Goal: Transaction & Acquisition: Purchase product/service

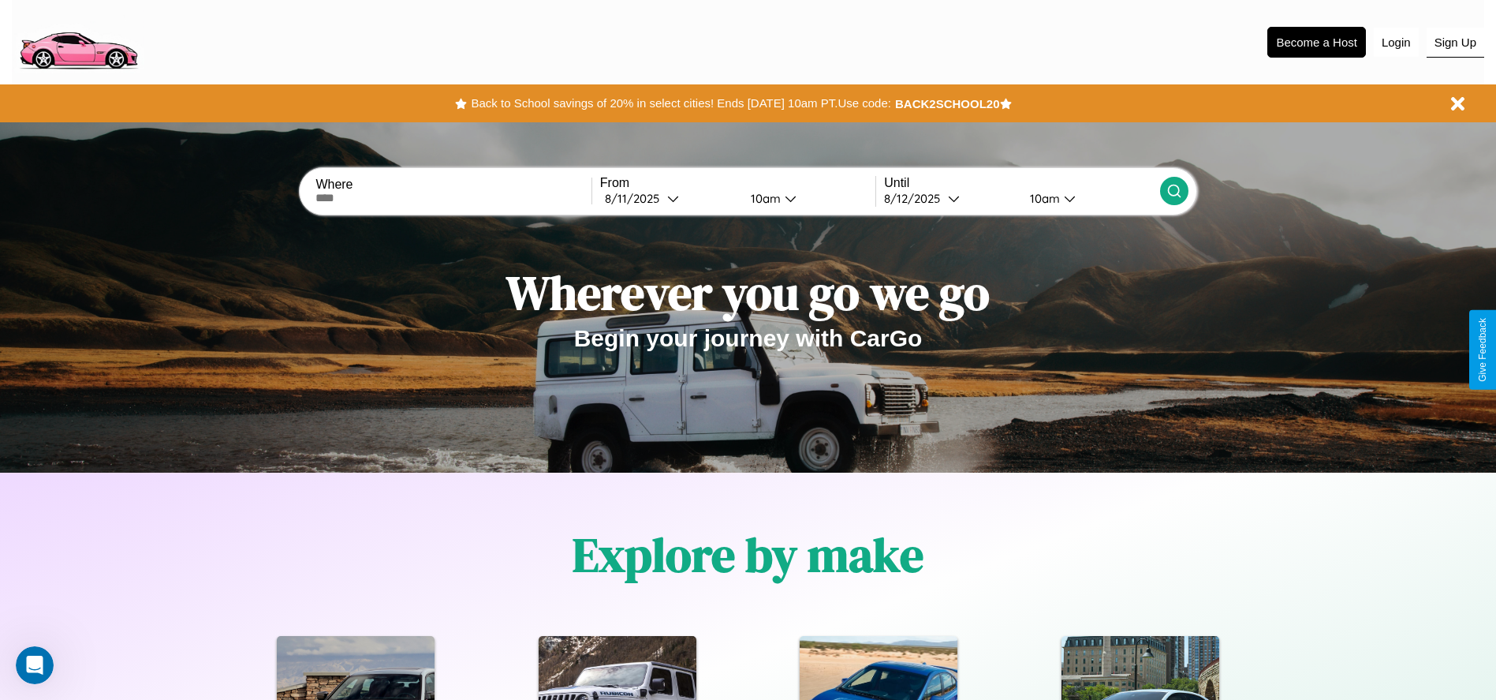
click at [1455, 42] on button "Sign Up" at bounding box center [1456, 43] width 58 height 30
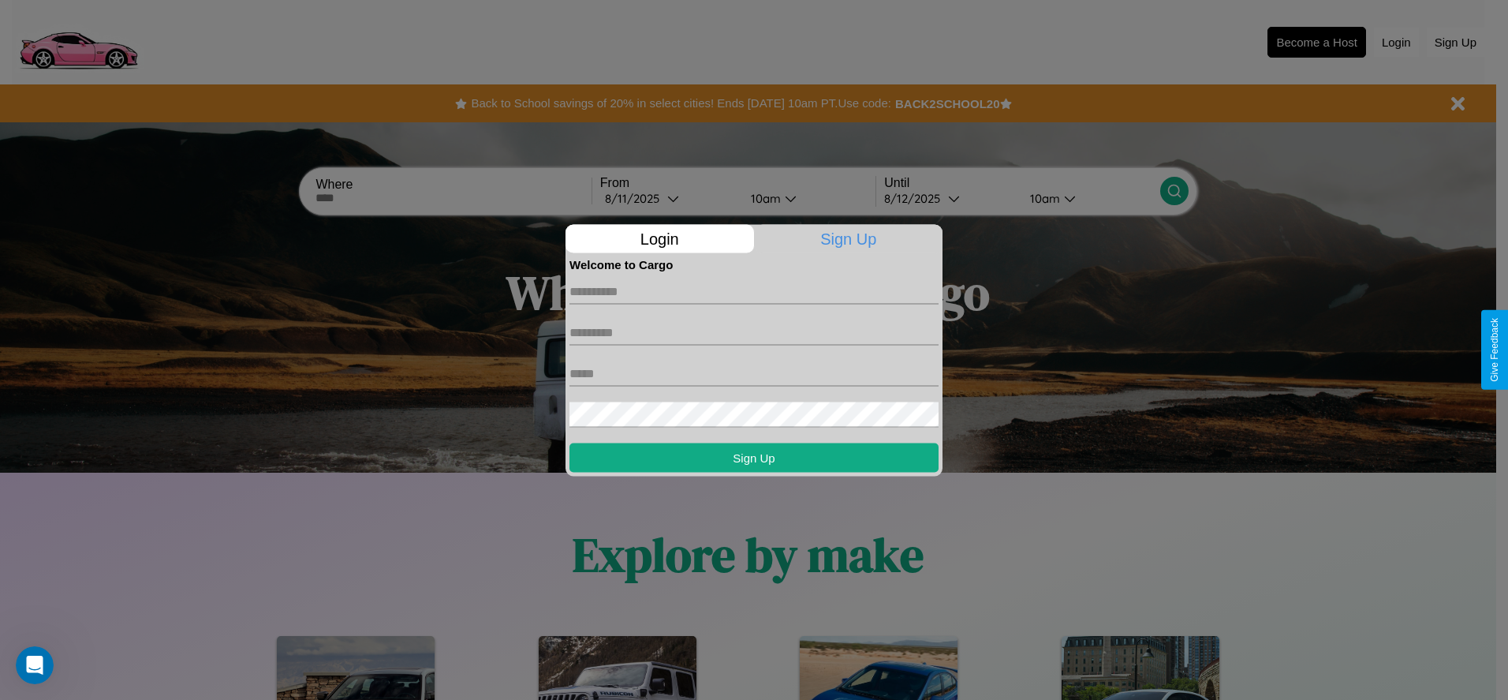
click at [453, 198] on div at bounding box center [754, 350] width 1508 height 700
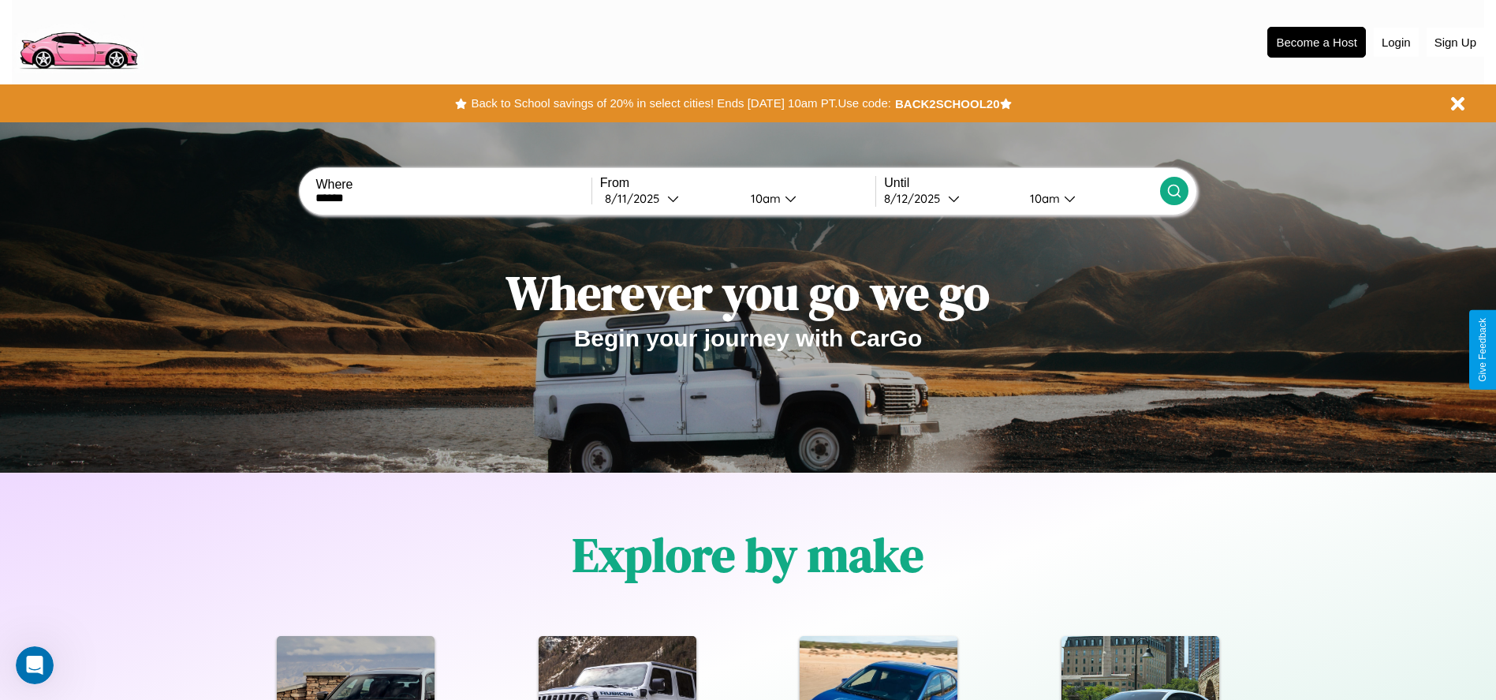
type input "******"
click at [669, 198] on icon at bounding box center [673, 198] width 12 height 12
select select "*"
select select "****"
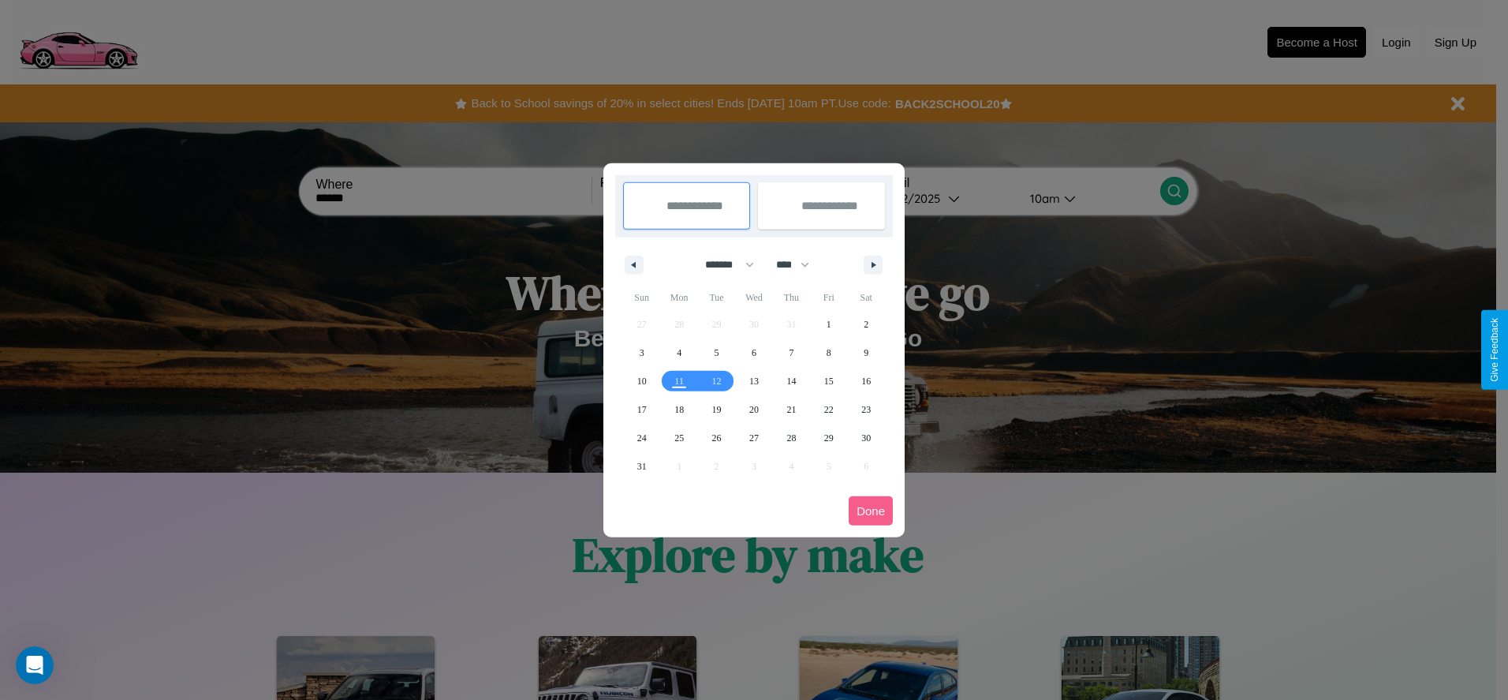
drag, startPoint x: 722, startPoint y: 264, endPoint x: 754, endPoint y: 316, distance: 60.9
click at [722, 264] on select "******* ******** ***** ***** *** **** **** ****** ********* ******* ******** **…" at bounding box center [726, 265] width 67 height 26
select select "*"
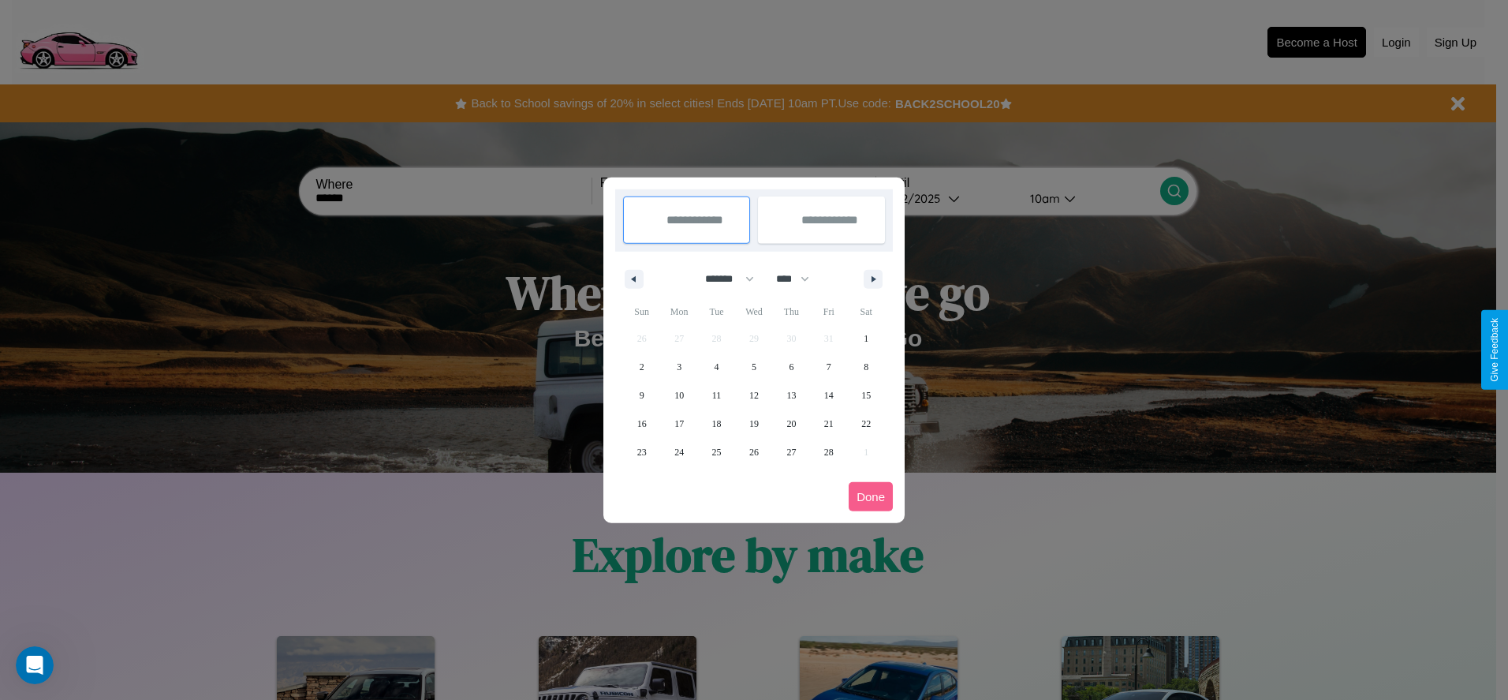
click at [800, 278] on select "**** **** **** **** **** **** **** **** **** **** **** **** **** **** **** ****…" at bounding box center [791, 279] width 47 height 26
select select "****"
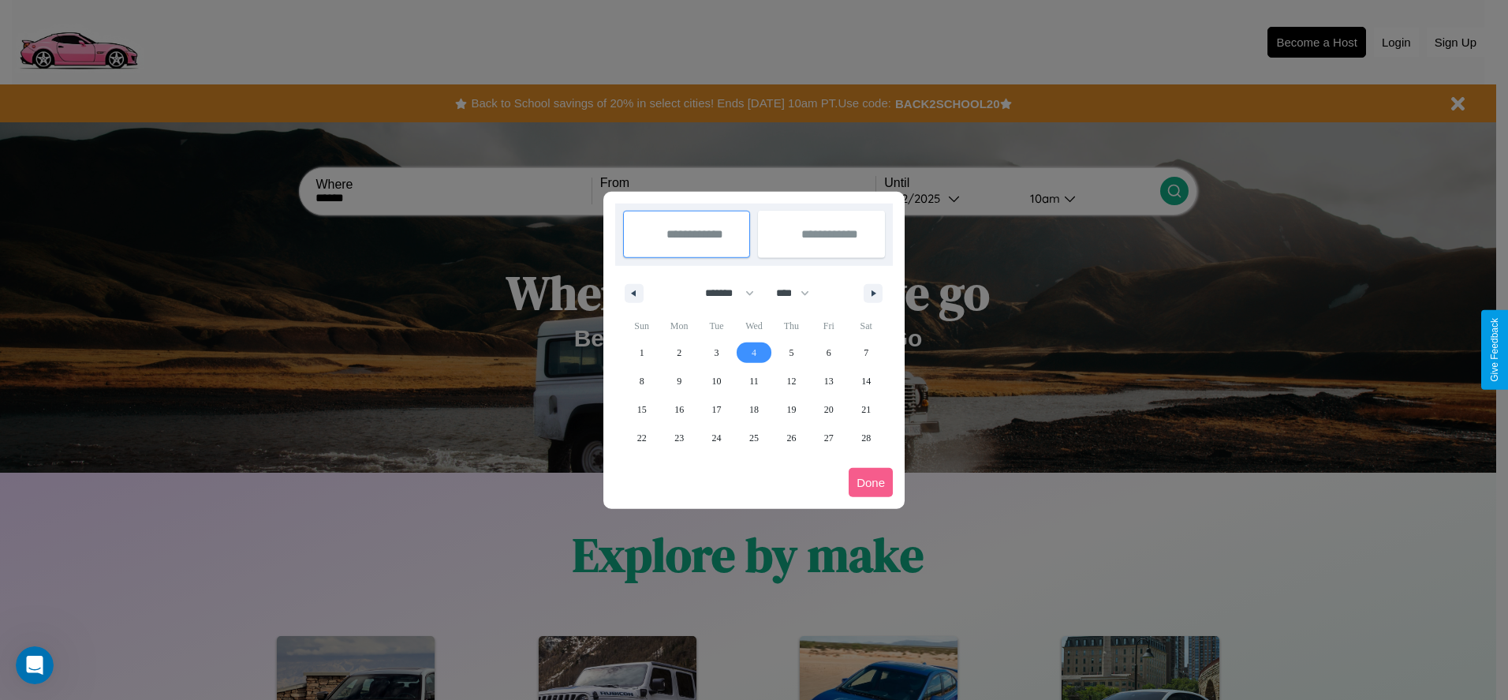
click at [753, 352] on span "4" at bounding box center [754, 352] width 5 height 28
type input "**********"
click at [641, 380] on span "8" at bounding box center [642, 381] width 5 height 28
type input "**********"
click at [871, 482] on button "Done" at bounding box center [871, 482] width 44 height 29
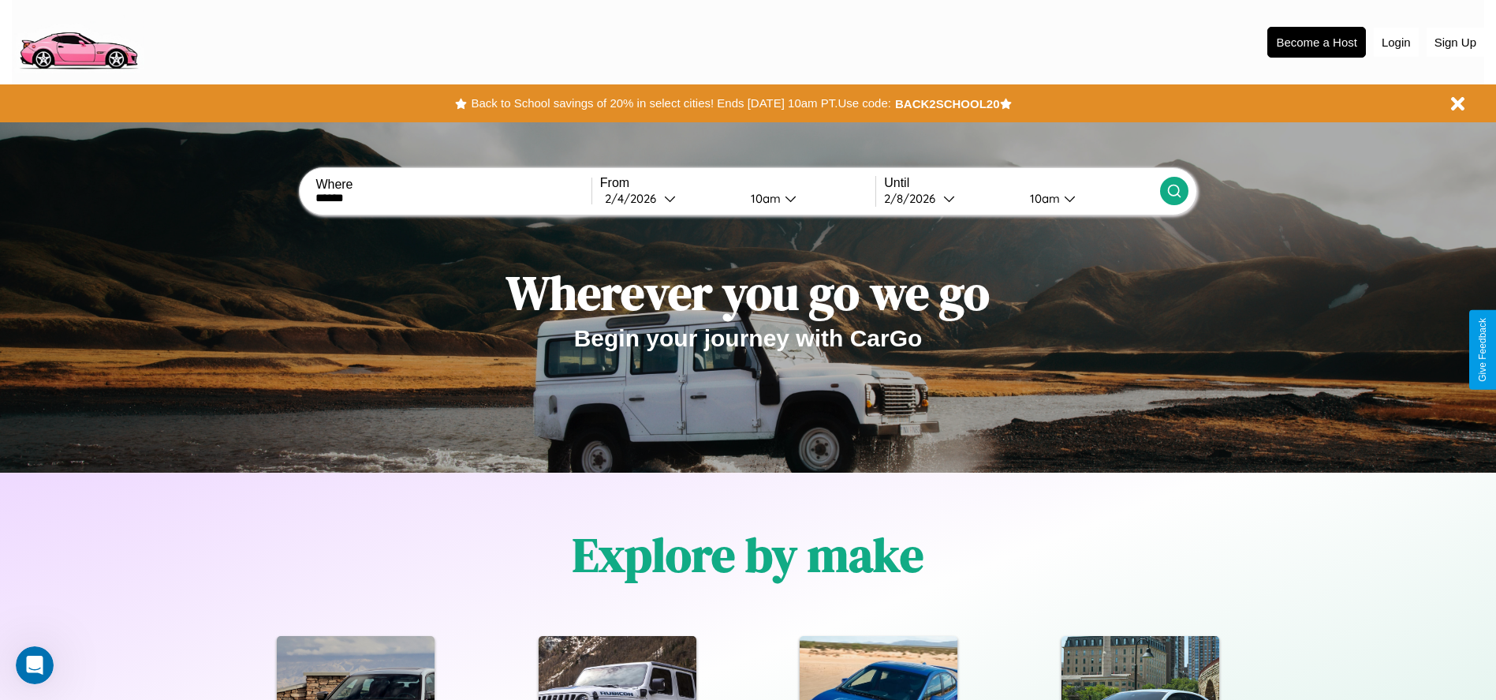
click at [1174, 191] on icon at bounding box center [1174, 191] width 16 height 16
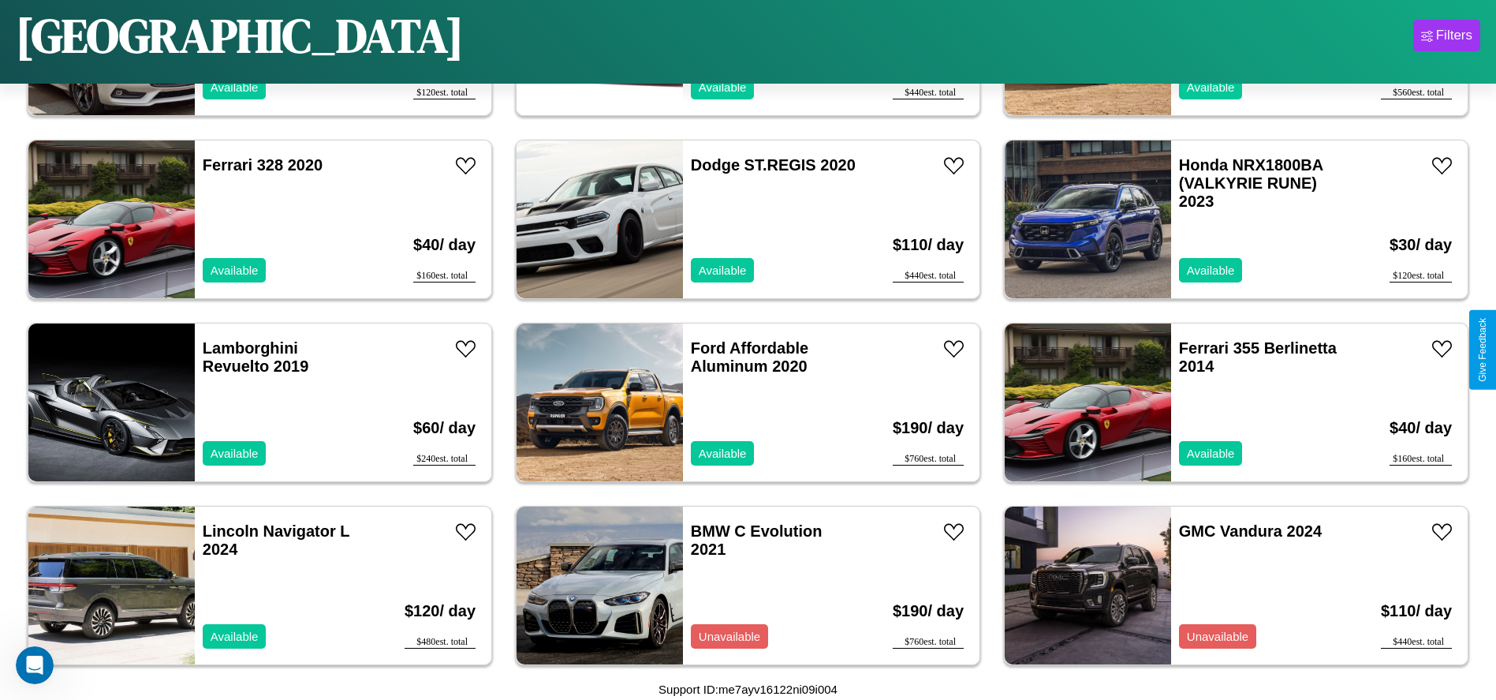
scroll to position [542, 0]
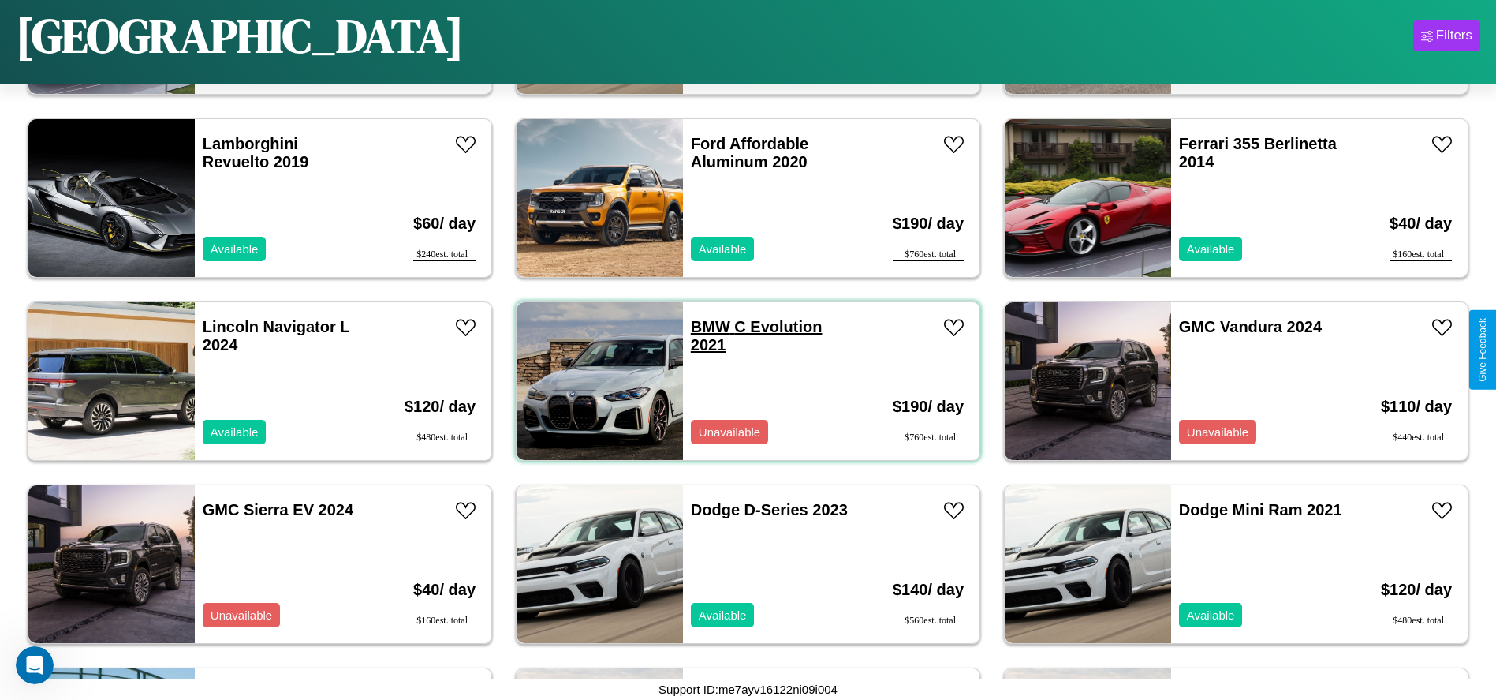
click at [704, 327] on link "BMW C Evolution 2021" at bounding box center [757, 335] width 132 height 35
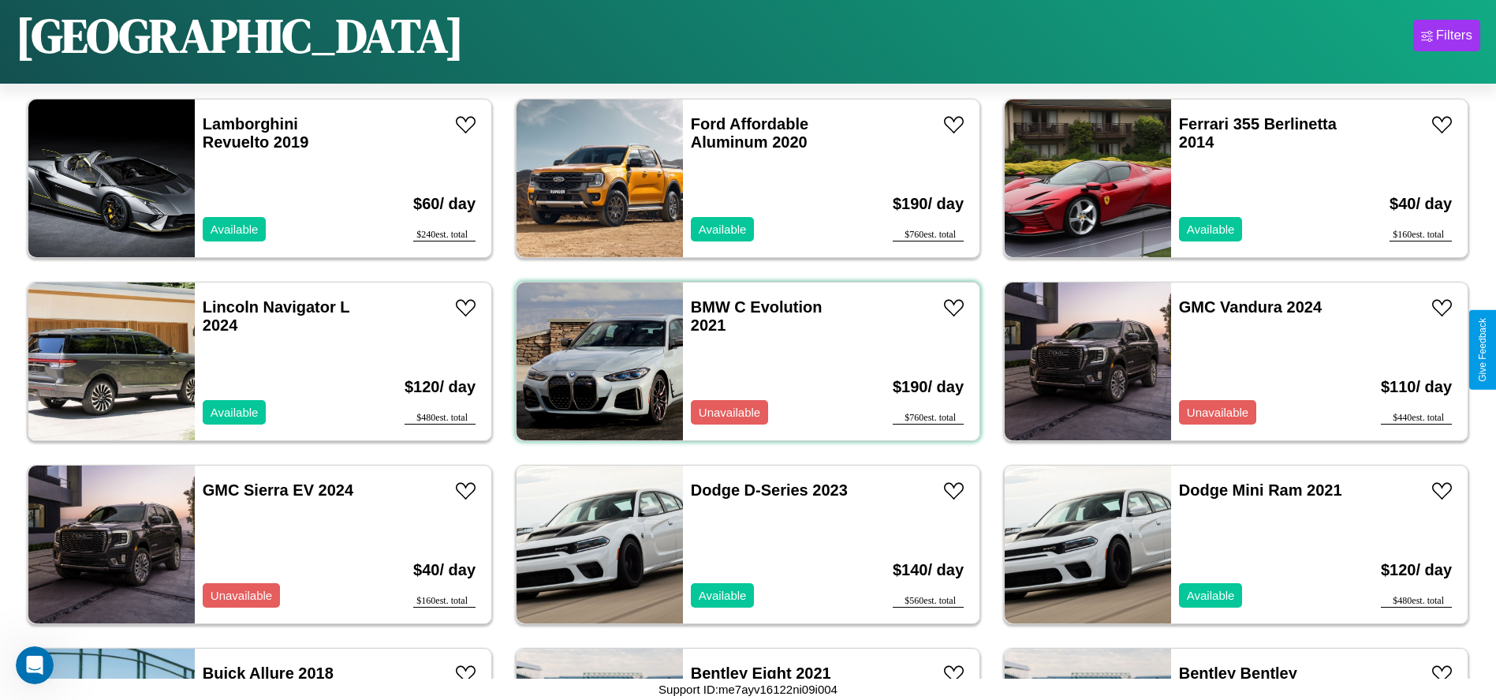
scroll to position [5116, 0]
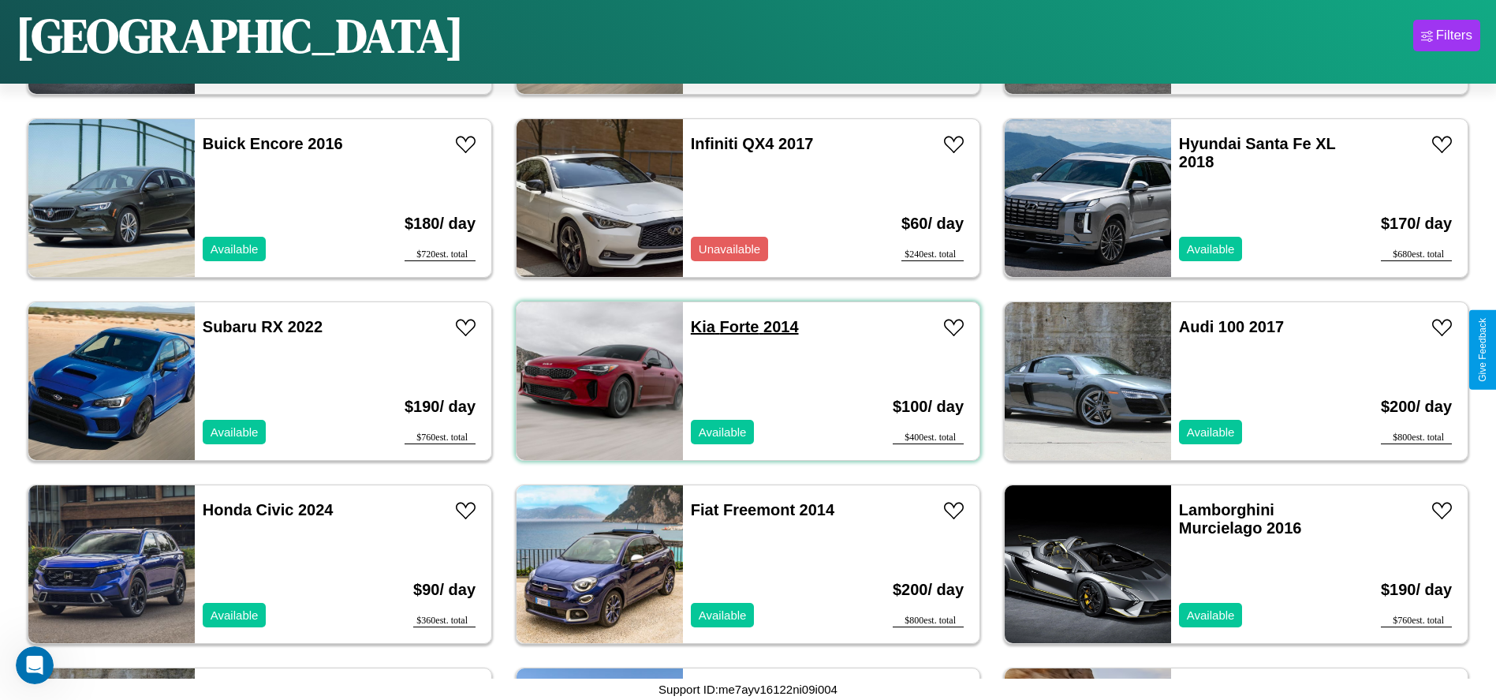
click at [697, 327] on link "Kia Forte 2014" at bounding box center [745, 326] width 108 height 17
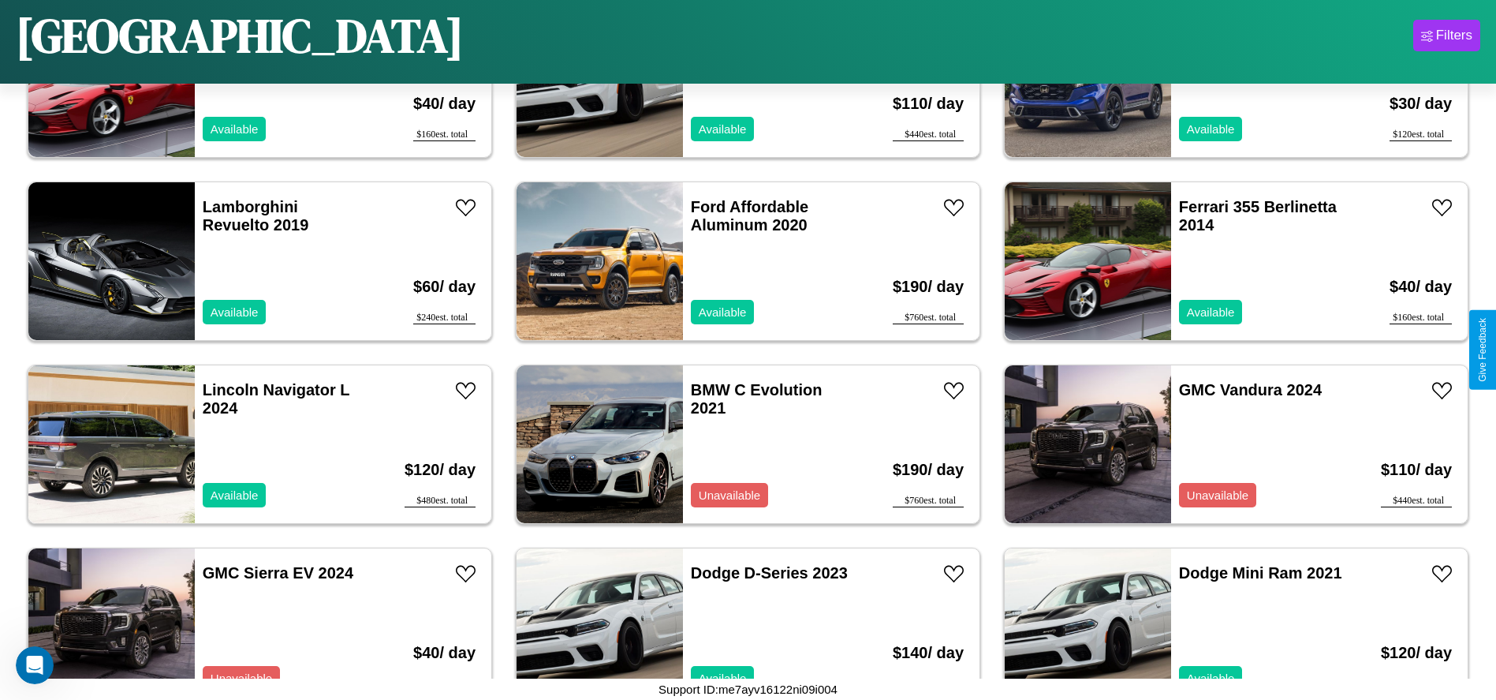
scroll to position [542, 0]
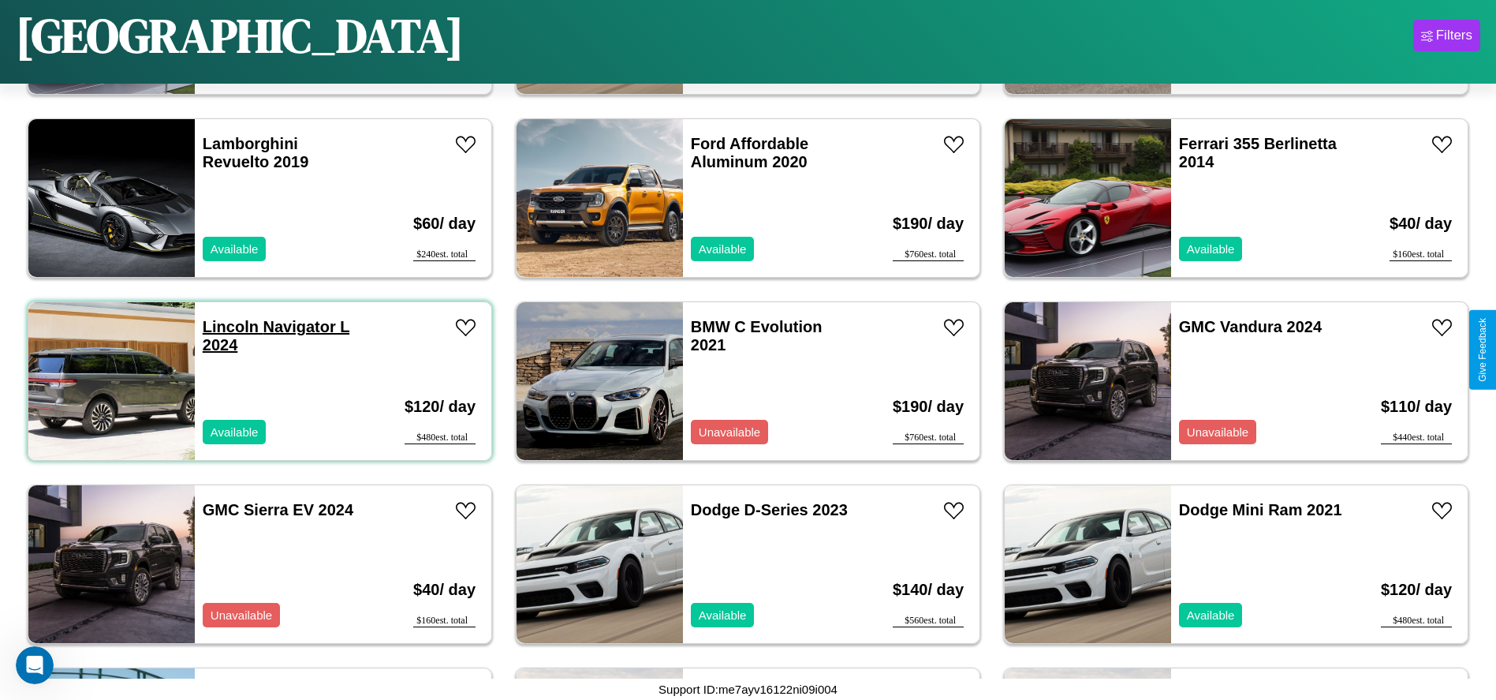
click at [229, 327] on link "Lincoln Navigator L 2024" at bounding box center [276, 335] width 147 height 35
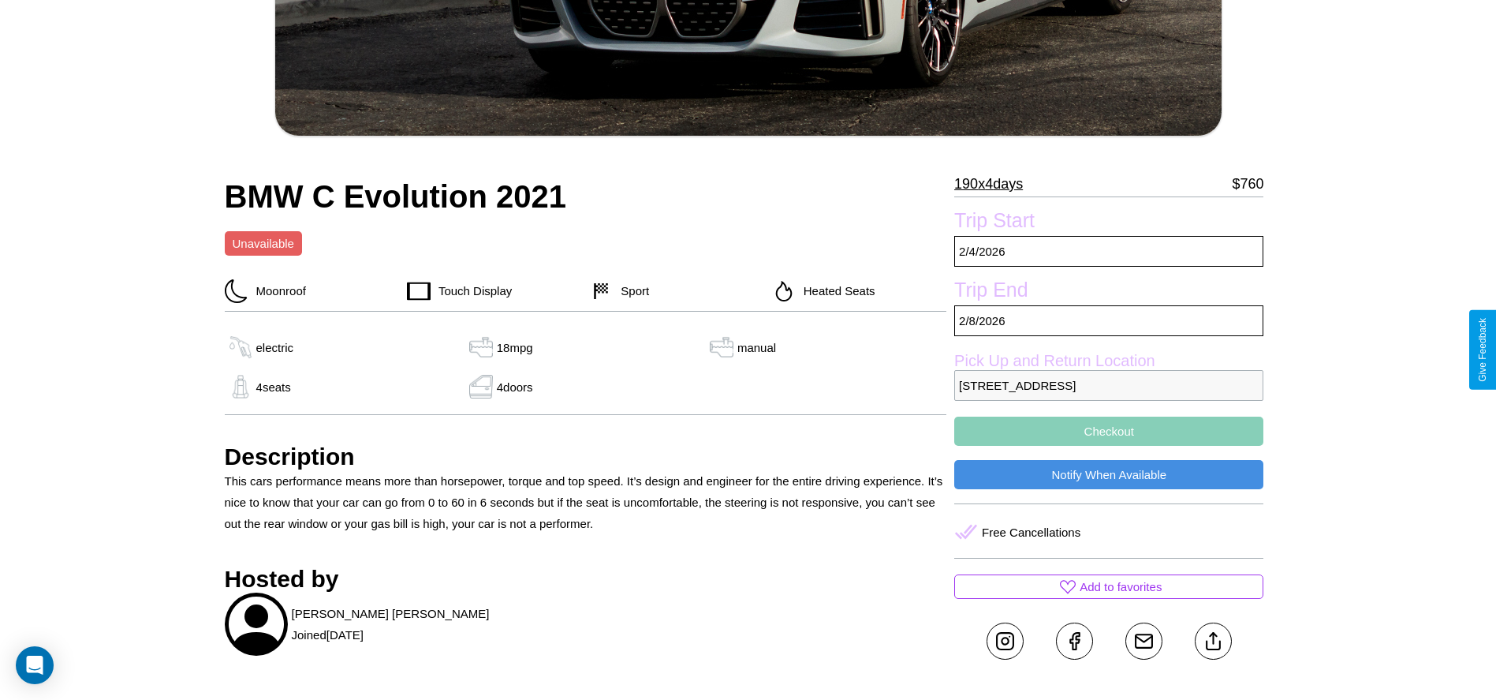
scroll to position [793, 0]
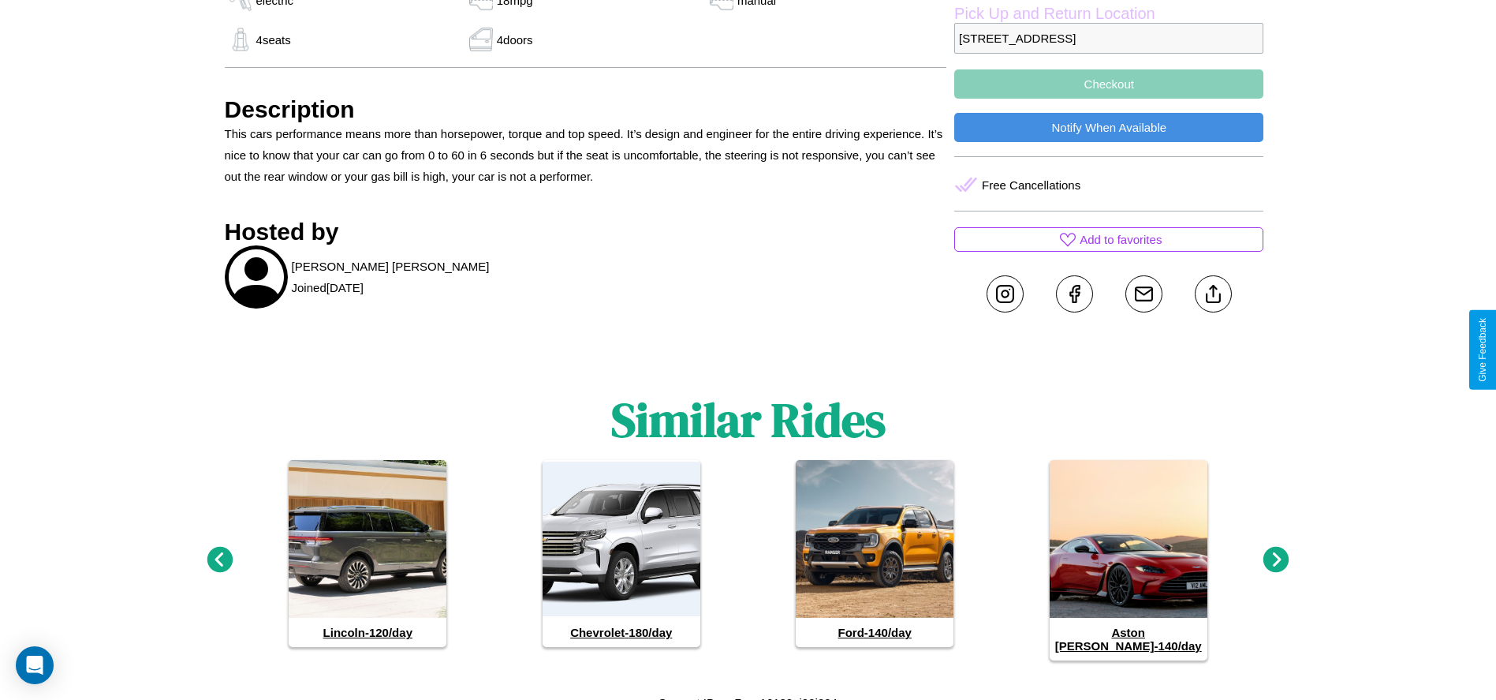
click at [1276, 553] on icon at bounding box center [1276, 560] width 26 height 26
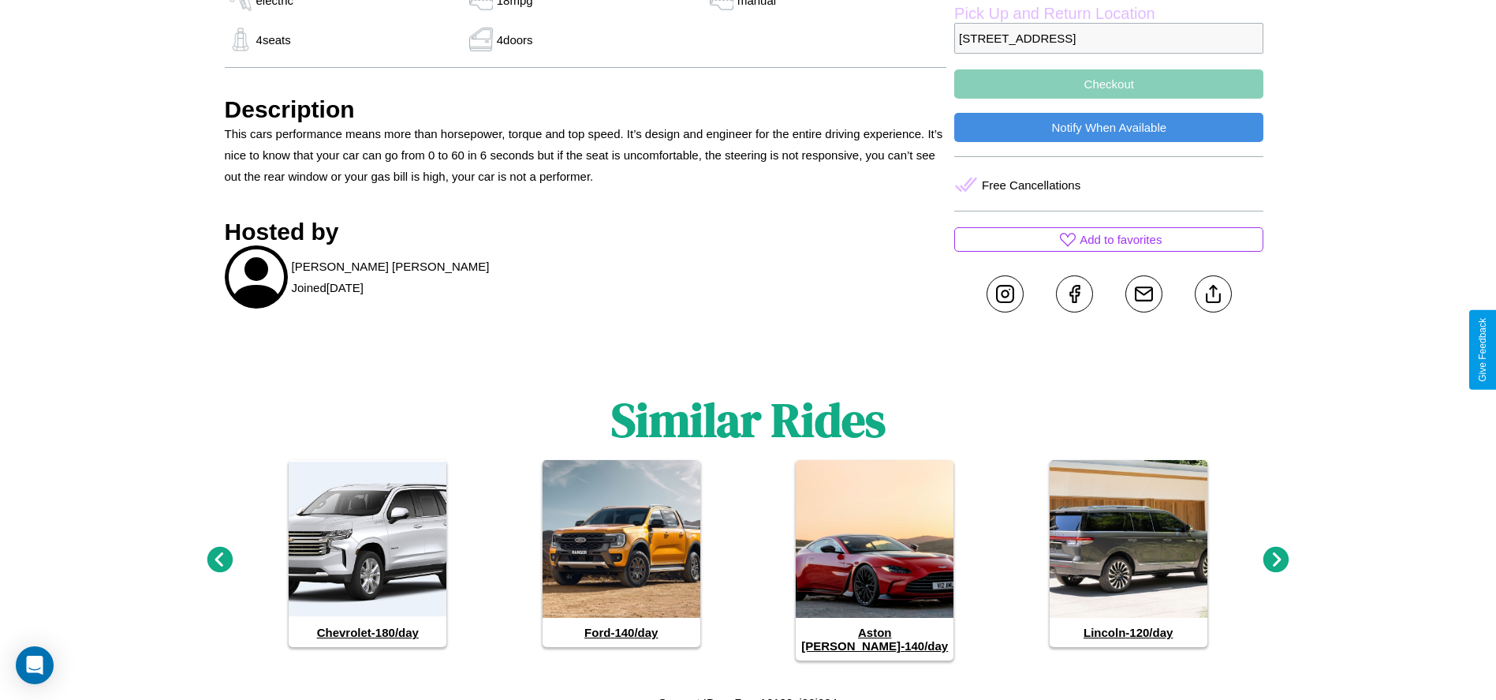
click at [1276, 553] on icon at bounding box center [1276, 560] width 26 height 26
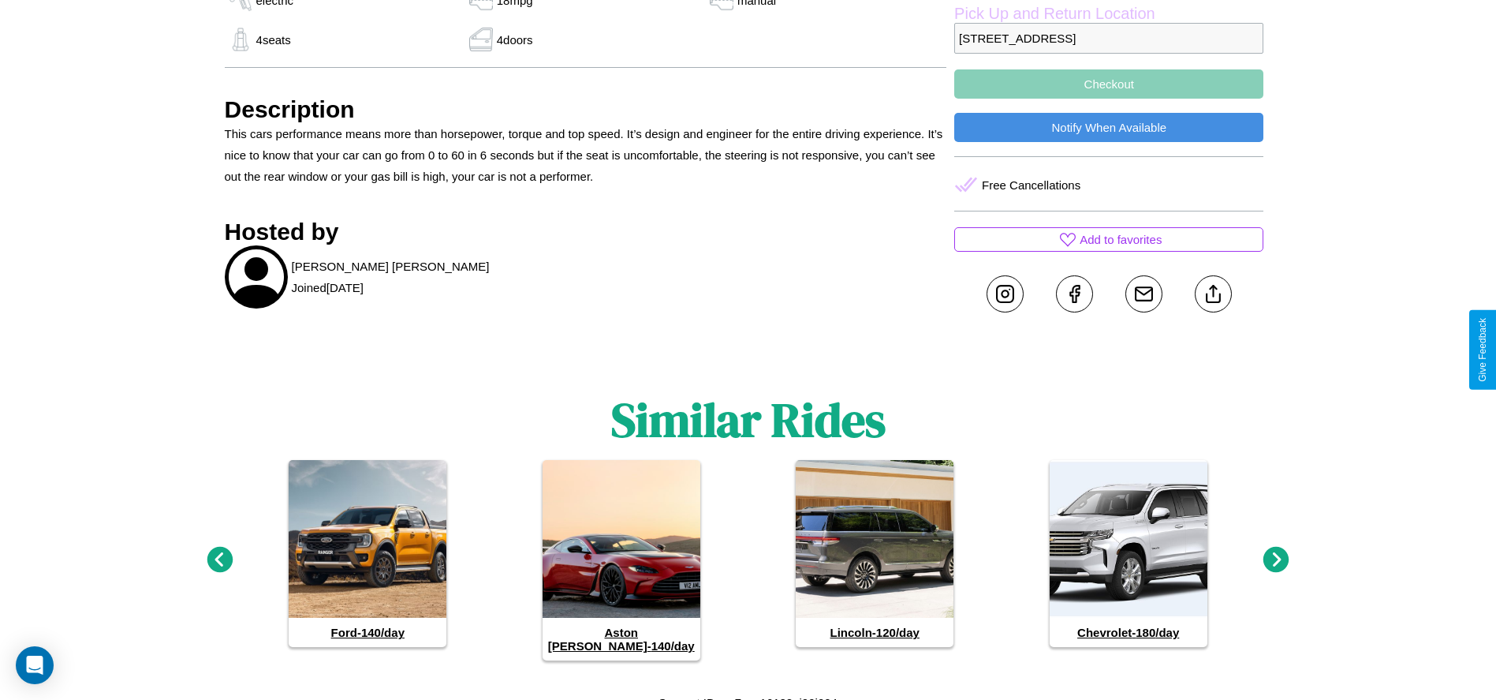
click at [1276, 553] on icon at bounding box center [1276, 560] width 26 height 26
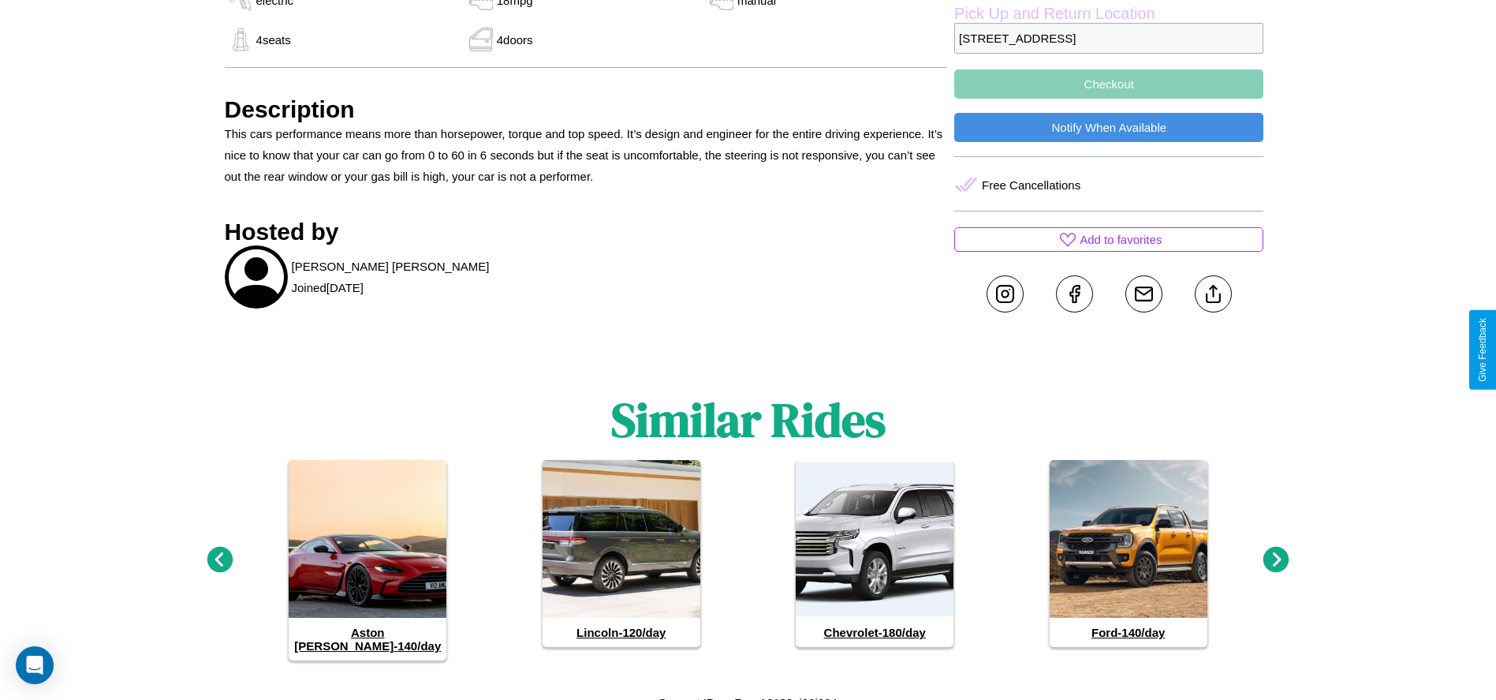
click at [1276, 553] on icon at bounding box center [1276, 560] width 26 height 26
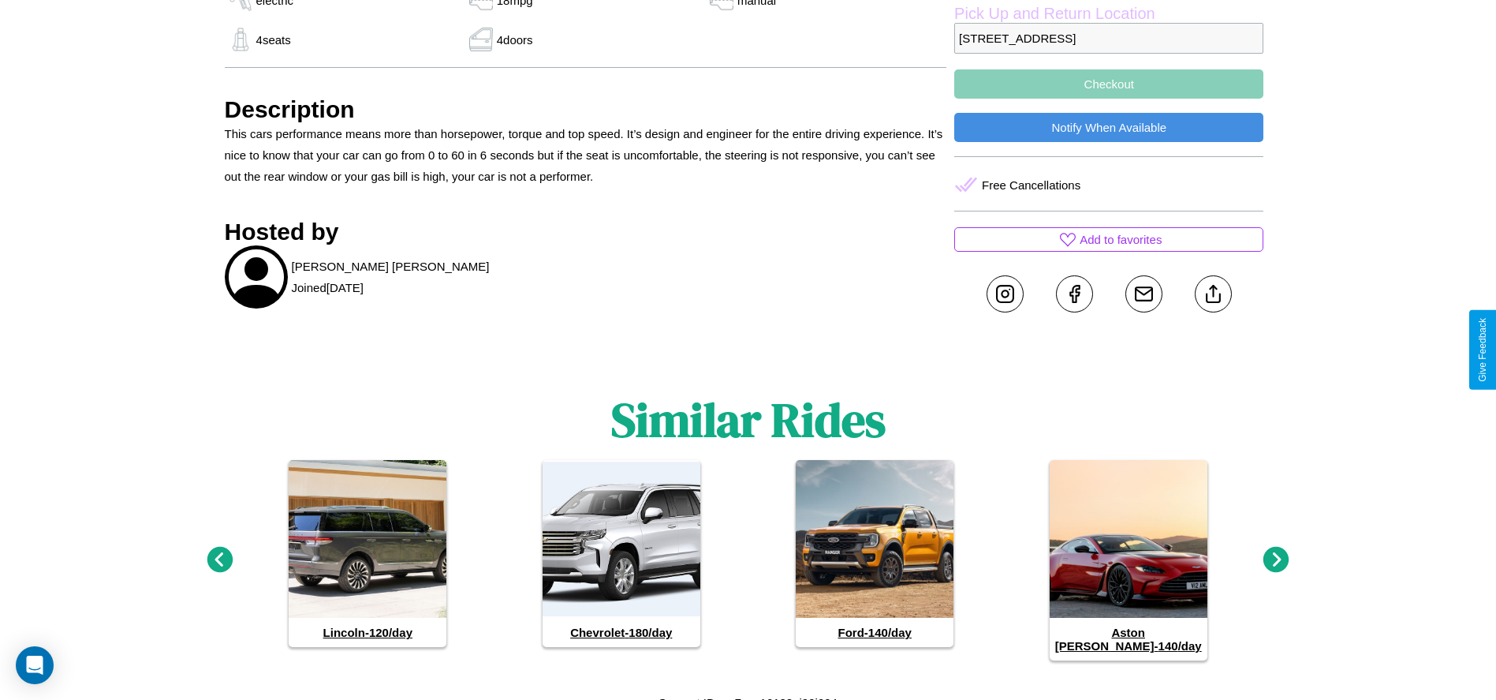
click at [219, 553] on icon at bounding box center [220, 560] width 26 height 26
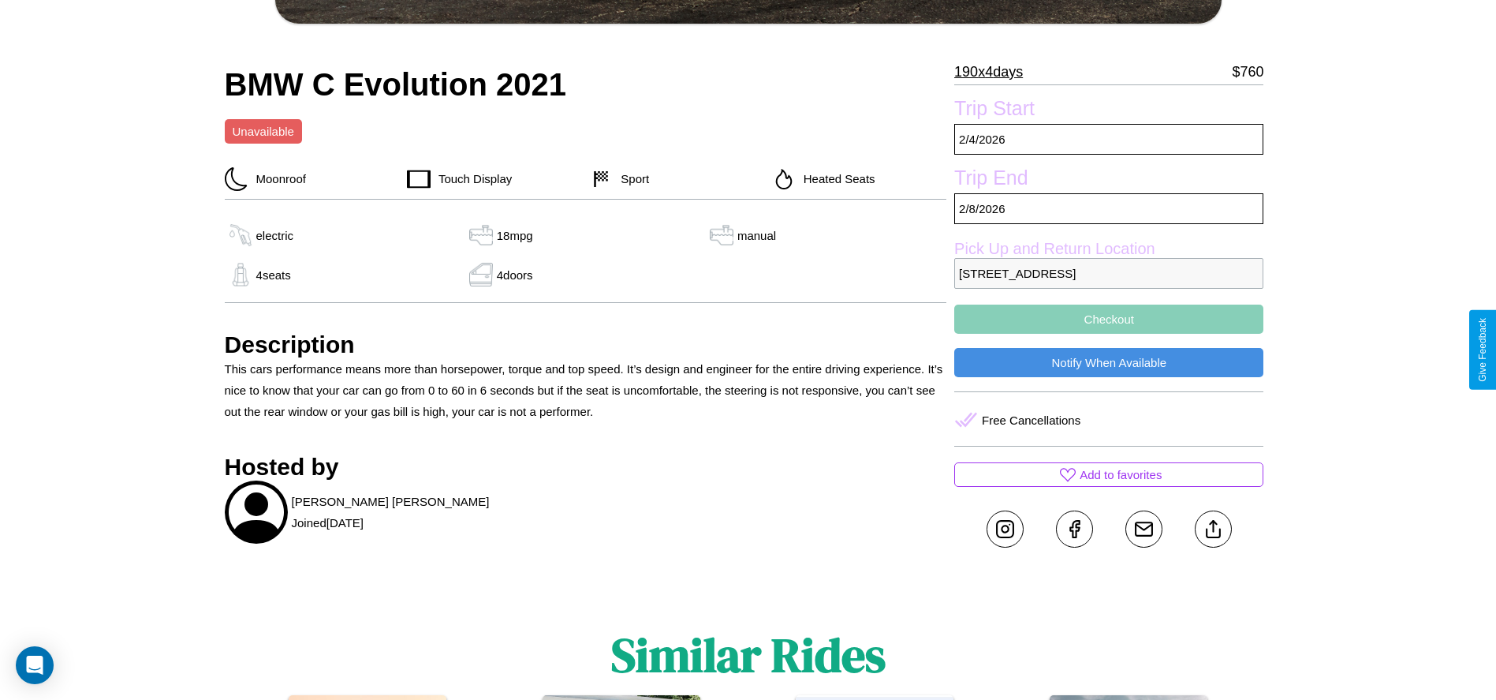
scroll to position [527, 0]
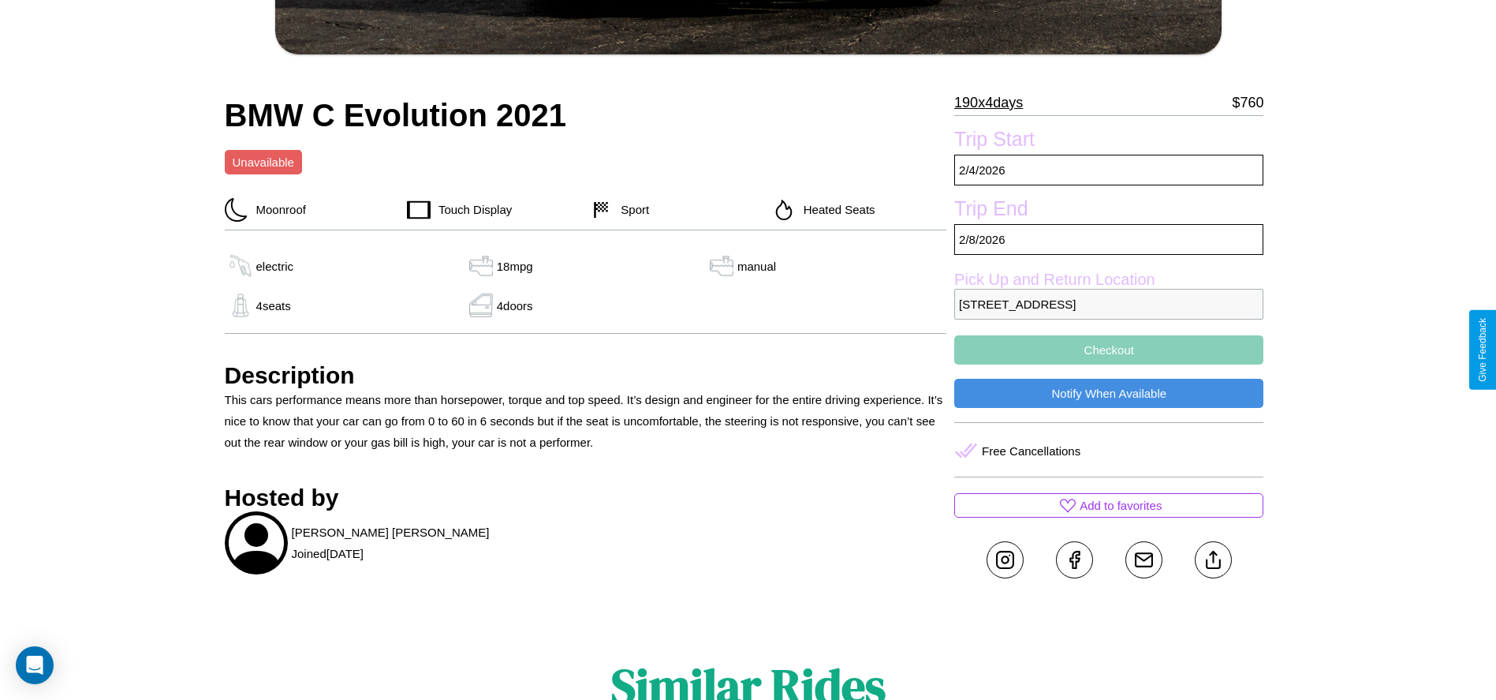
click at [1109, 349] on button "Checkout" at bounding box center [1108, 349] width 309 height 29
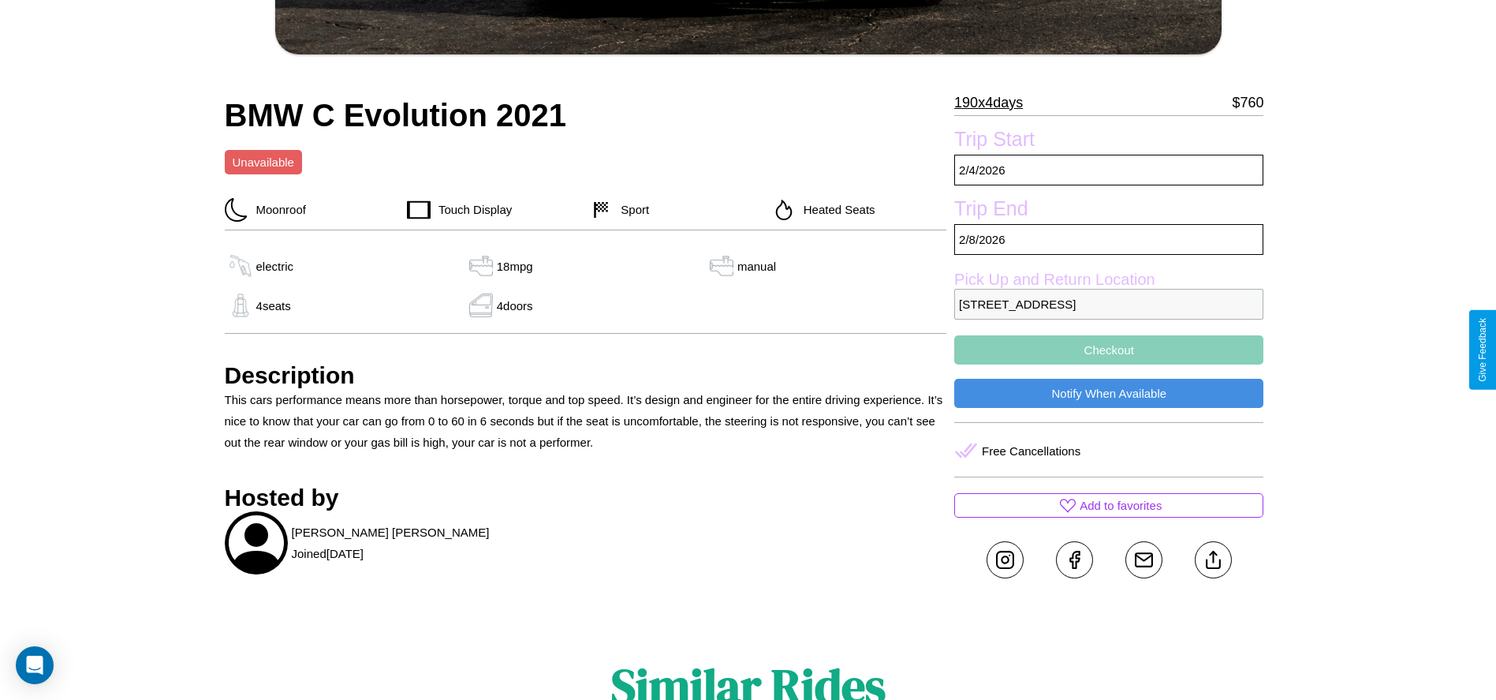
click at [1109, 349] on button "Checkout" at bounding box center [1108, 349] width 309 height 29
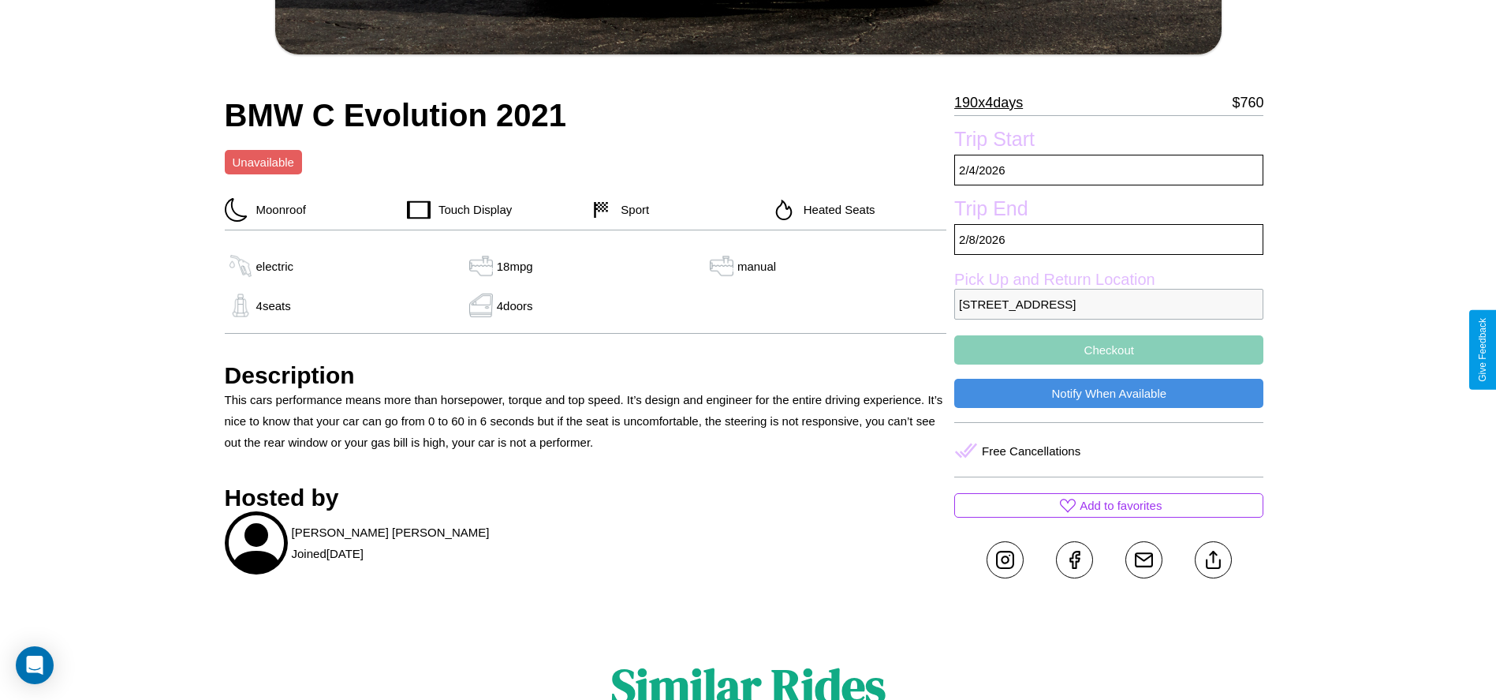
click at [1109, 349] on button "Checkout" at bounding box center [1108, 349] width 309 height 29
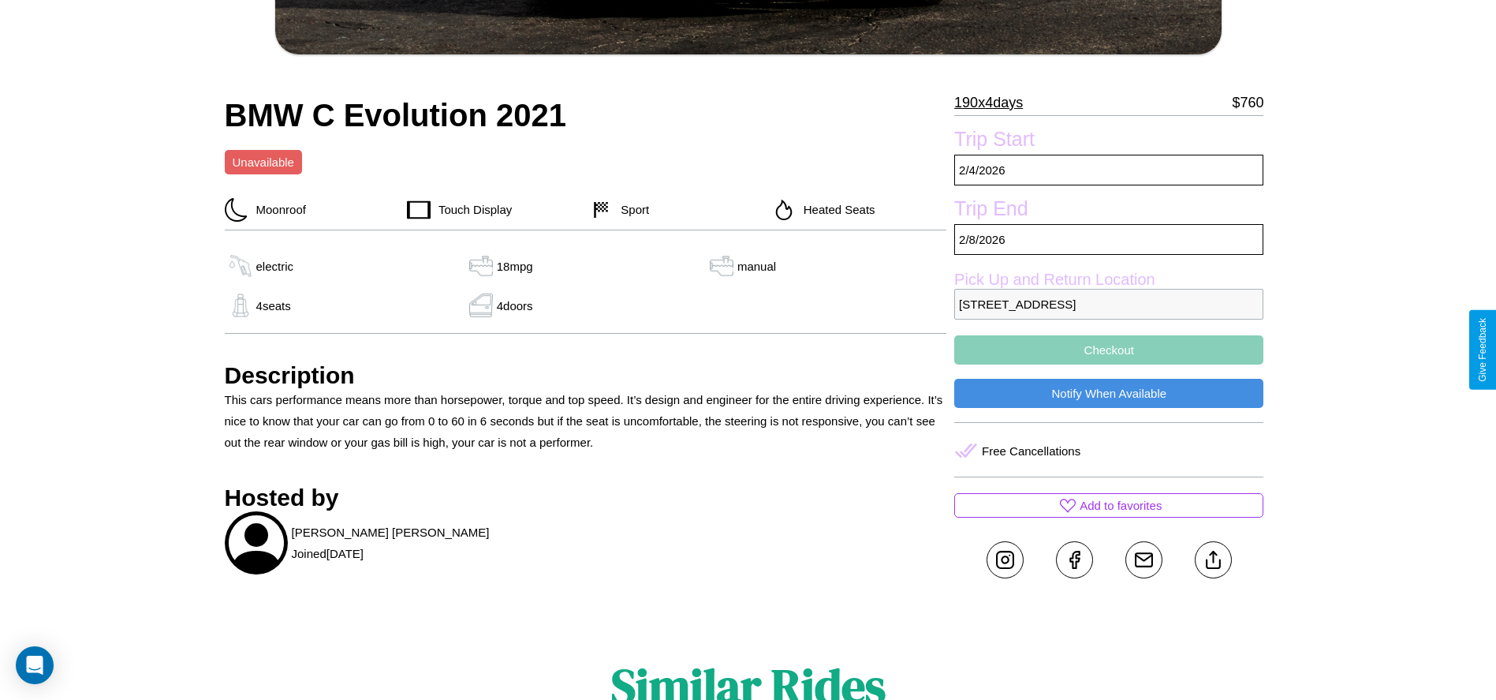
click at [1109, 349] on button "Checkout" at bounding box center [1108, 349] width 309 height 29
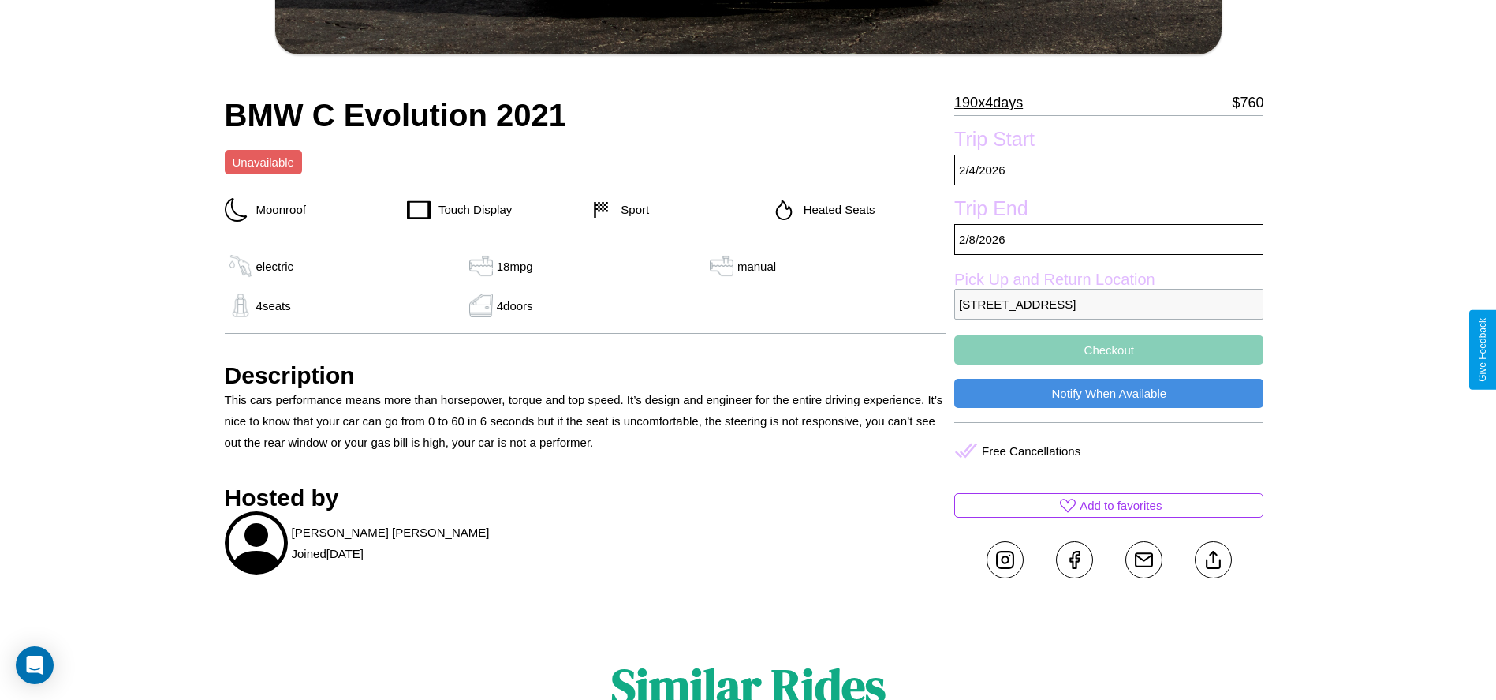
click at [1109, 349] on button "Checkout" at bounding box center [1108, 349] width 309 height 29
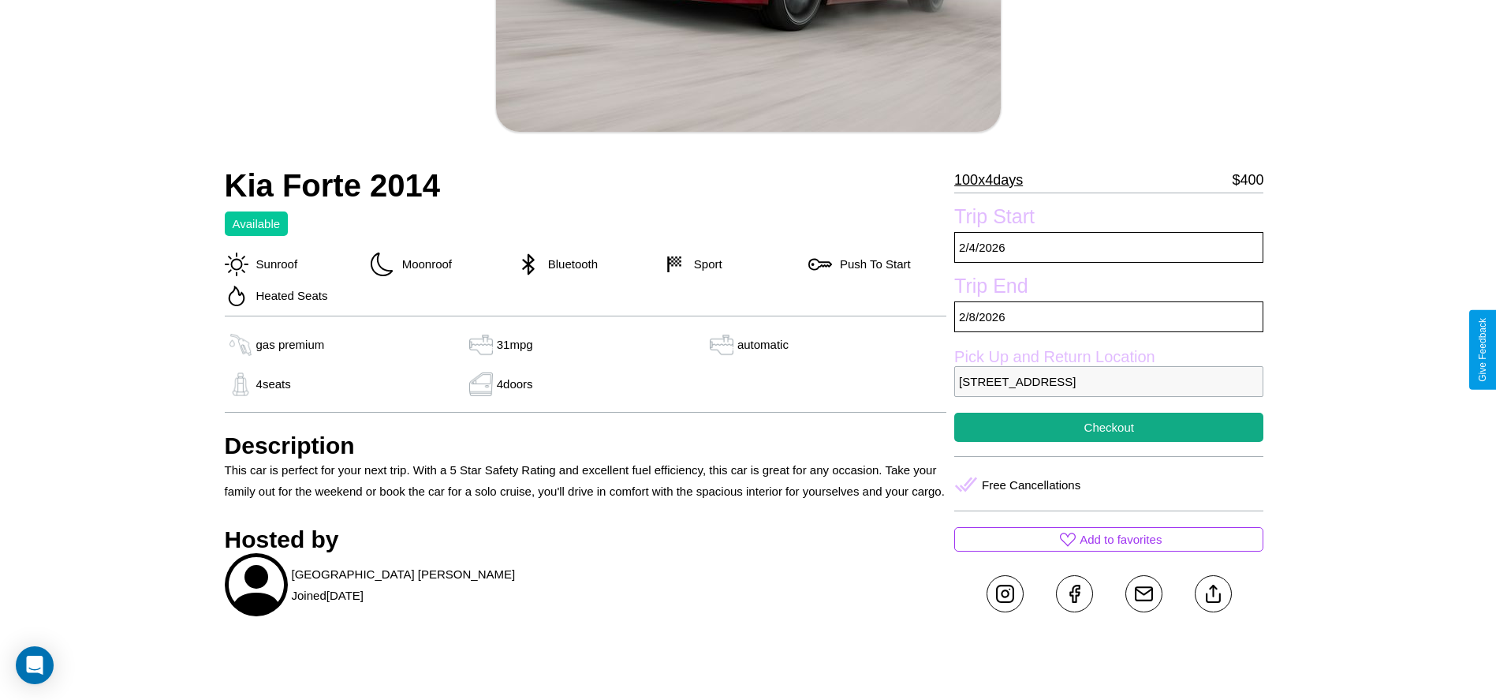
scroll to position [363, 0]
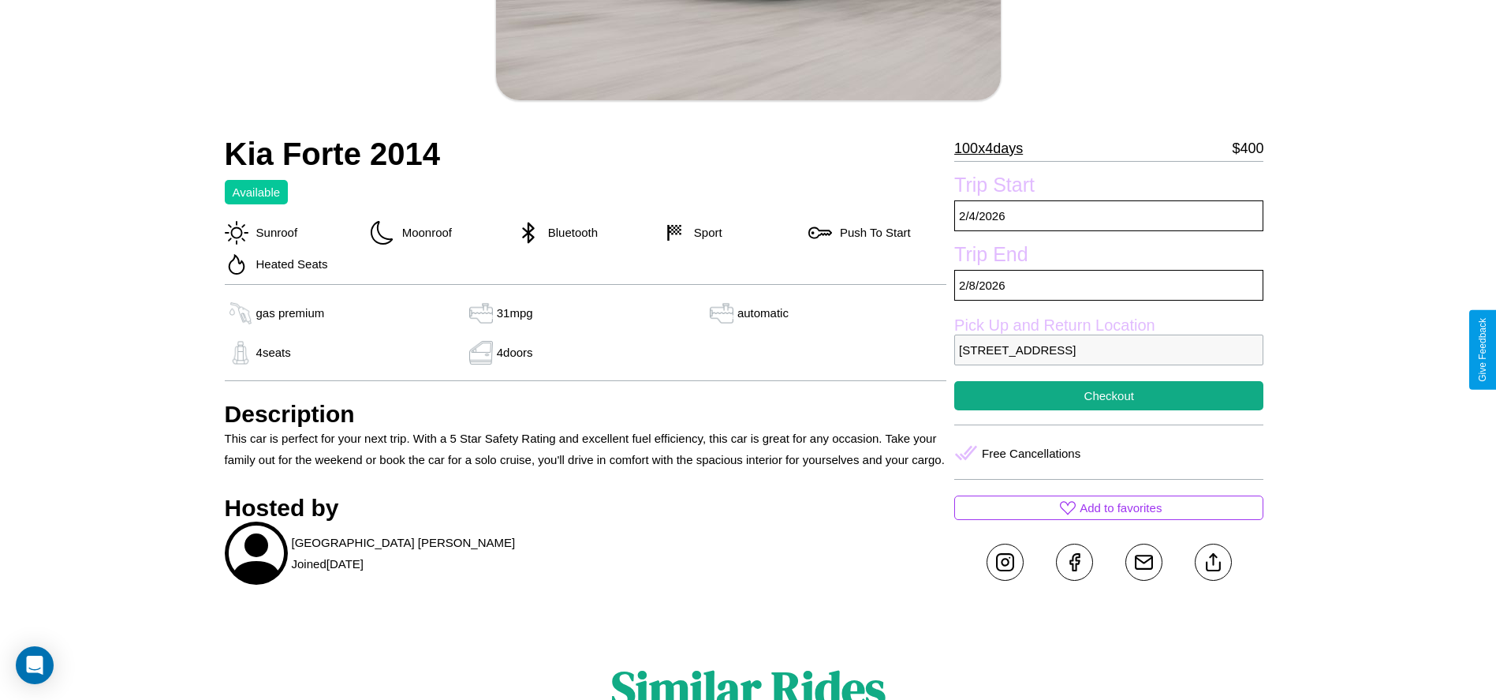
click at [1109, 349] on p "8314 Cedar Street Vienna 38441 Austria" at bounding box center [1108, 349] width 309 height 31
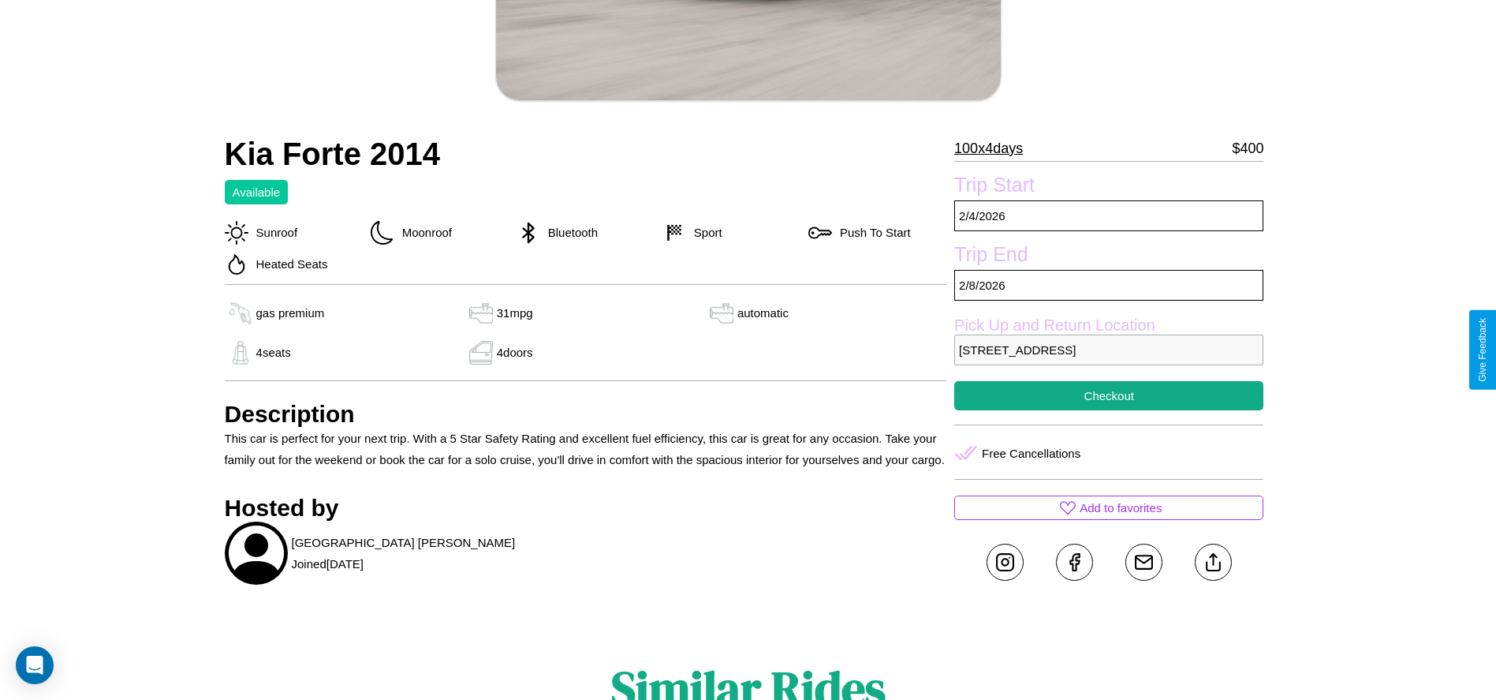
click at [1109, 349] on p "8314 Cedar Street Vienna 38441 Austria" at bounding box center [1108, 349] width 309 height 31
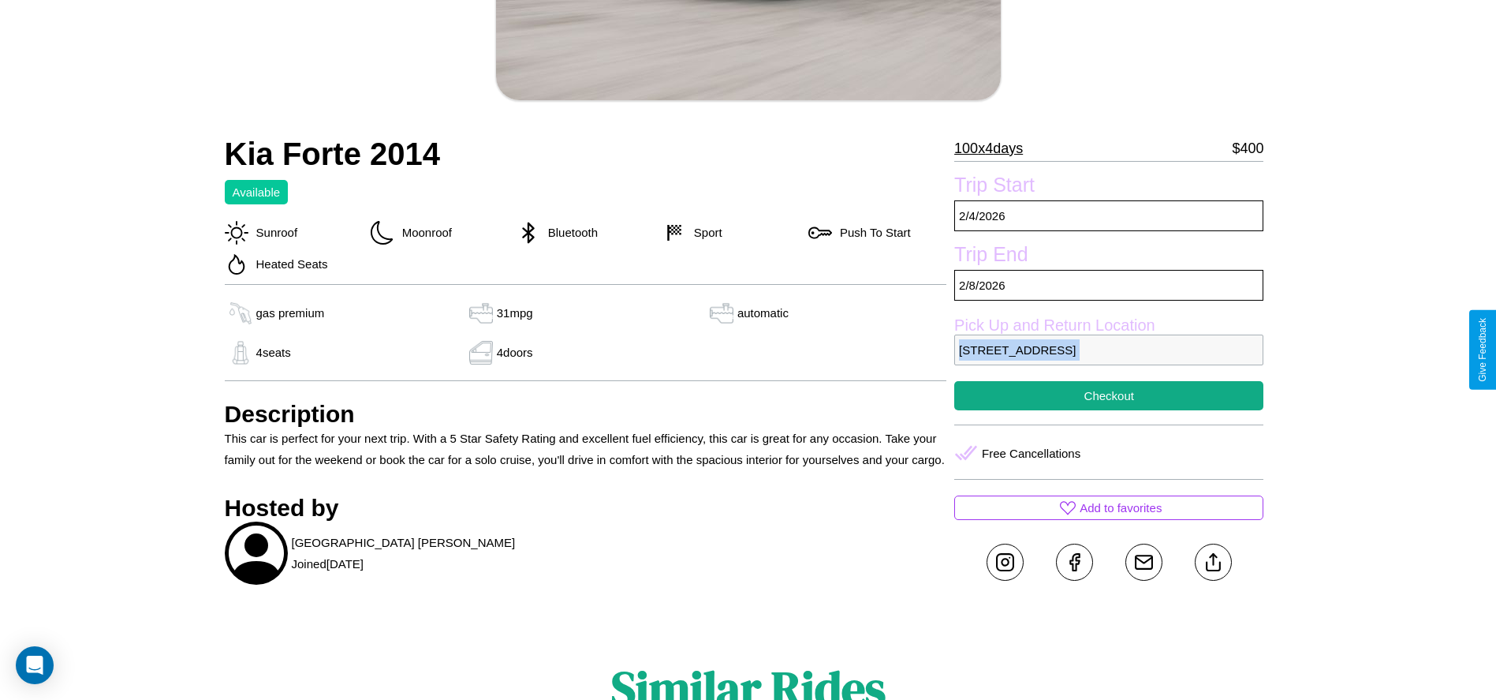
click at [1109, 349] on p "8314 Cedar Street Vienna 38441 Austria" at bounding box center [1108, 349] width 309 height 31
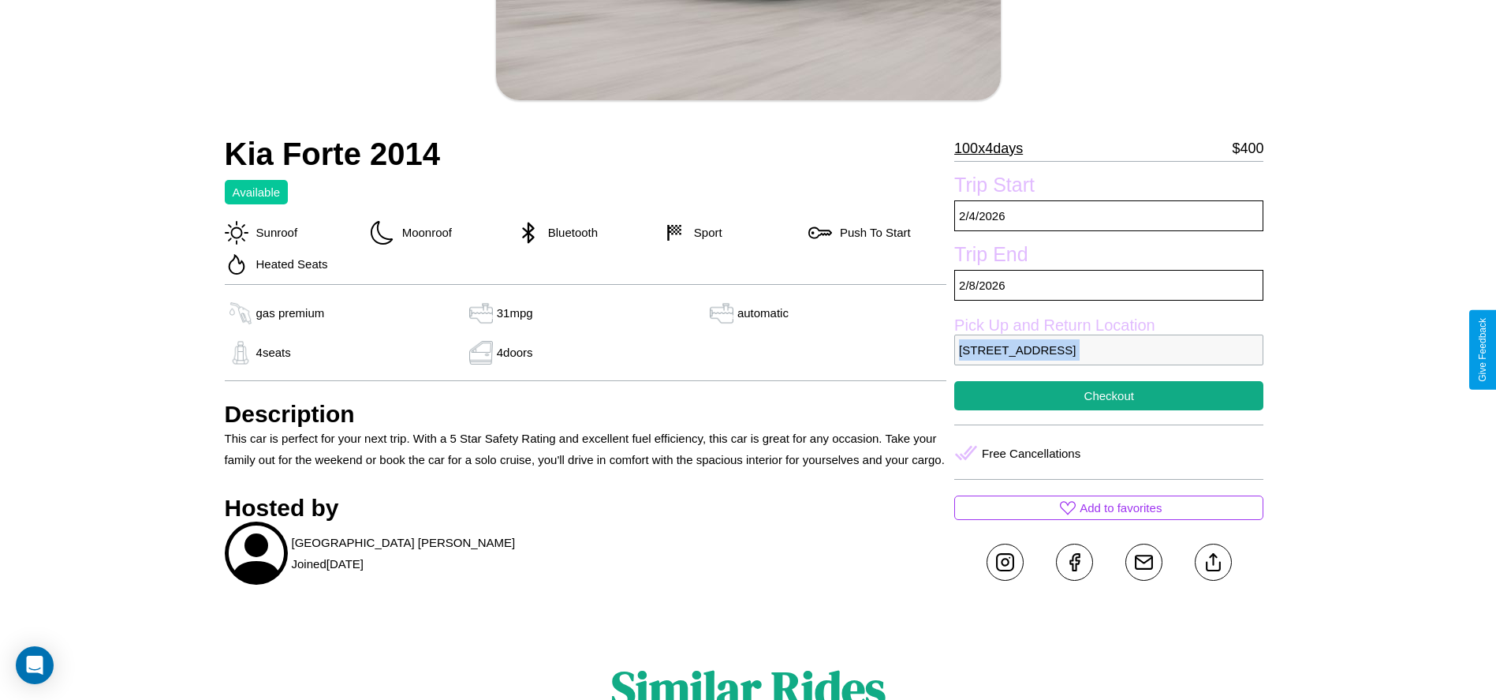
click at [1109, 349] on p "8314 Cedar Street Vienna 38441 Austria" at bounding box center [1108, 349] width 309 height 31
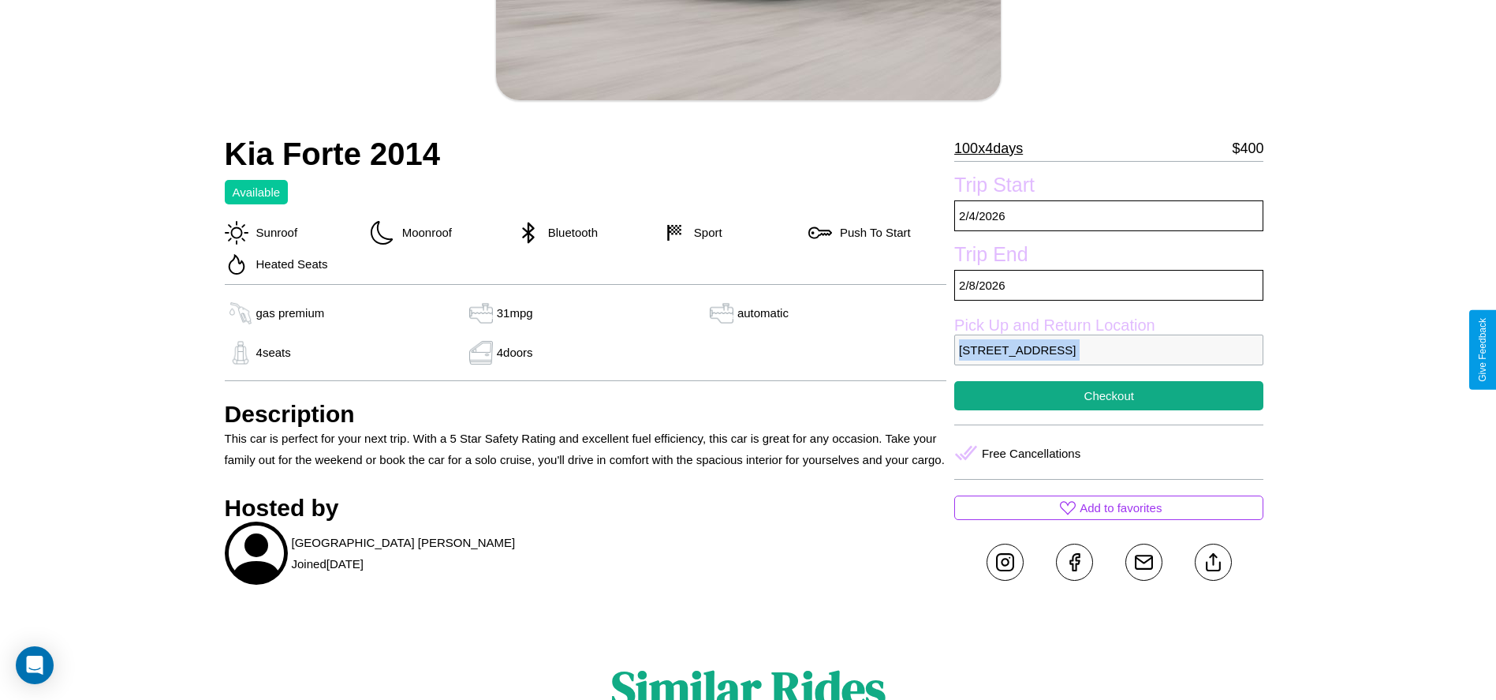
click at [1109, 349] on p "8314 Cedar Street Vienna 38441 Austria" at bounding box center [1108, 349] width 309 height 31
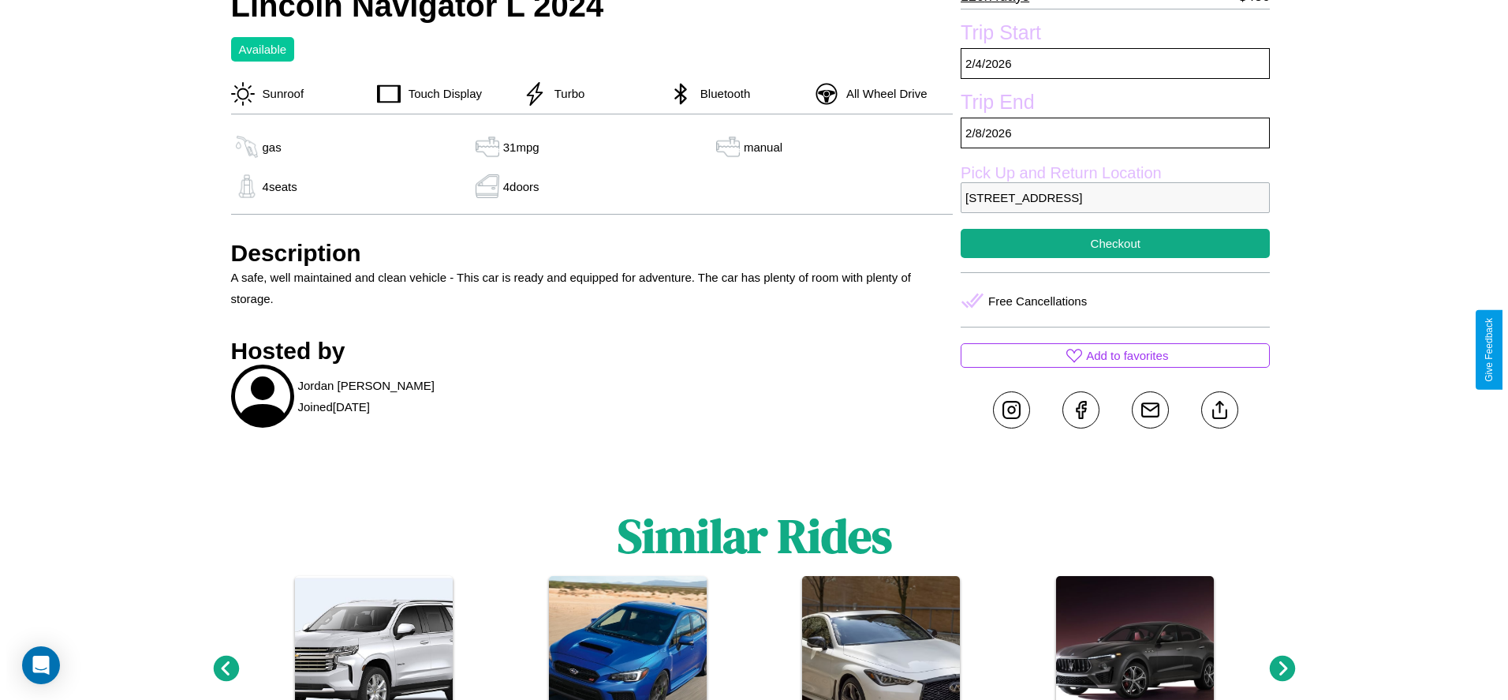
scroll to position [615, 0]
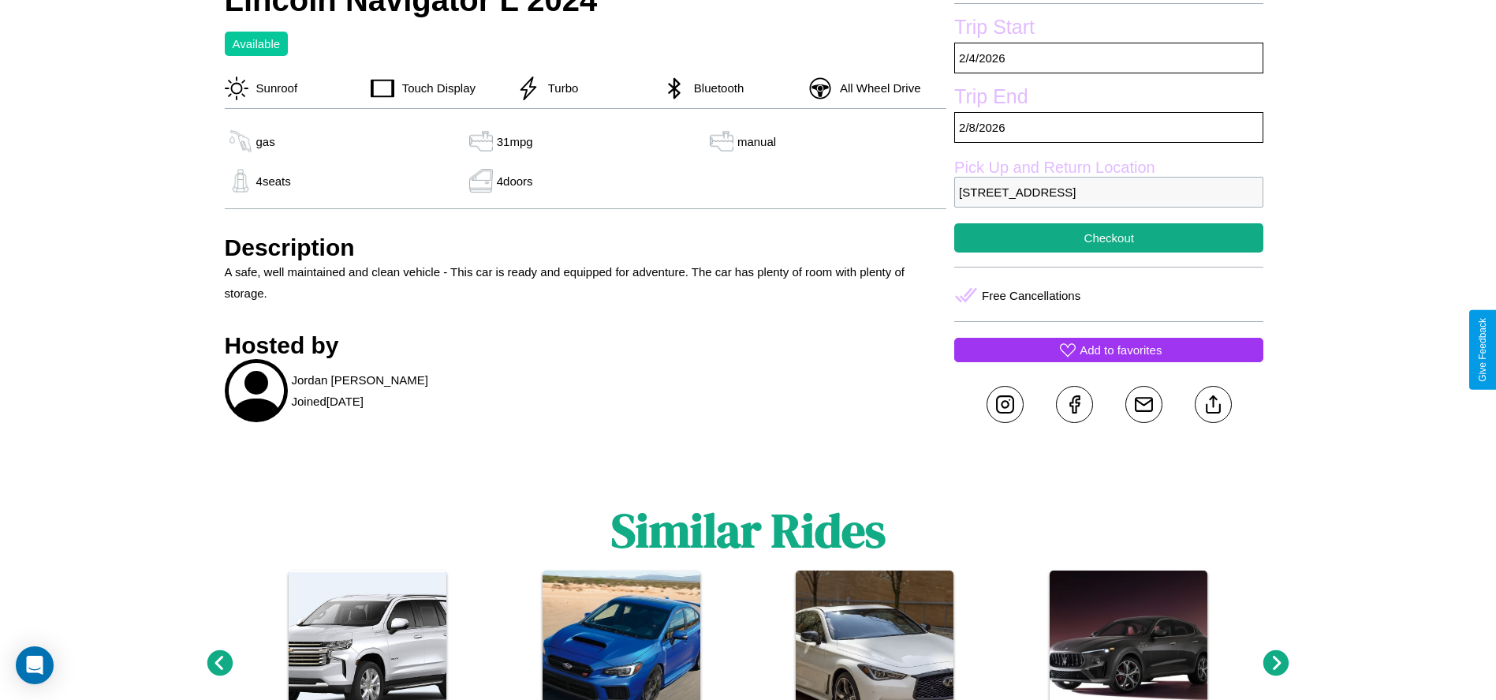
click at [1109, 349] on p "Add to favorites" at bounding box center [1121, 349] width 82 height 21
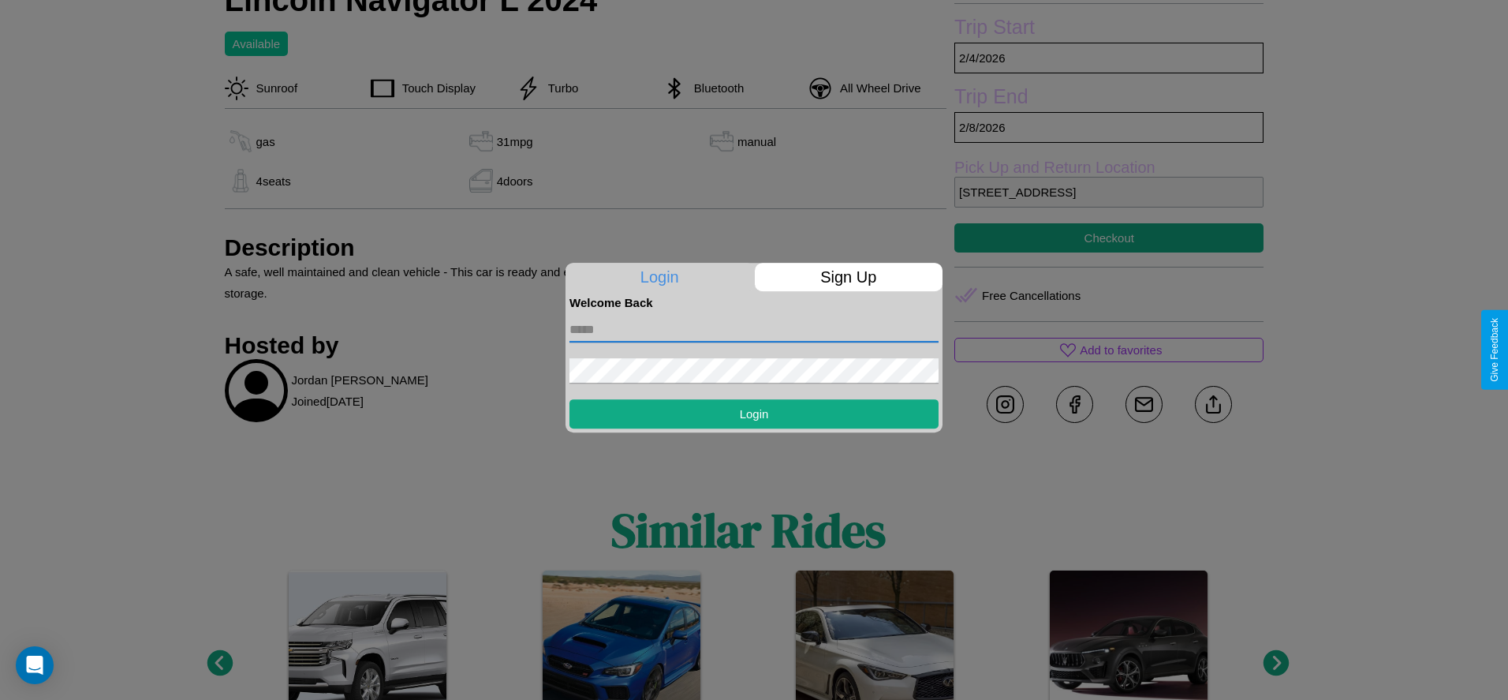
click at [754, 329] on input "text" at bounding box center [753, 329] width 369 height 25
type input "**********"
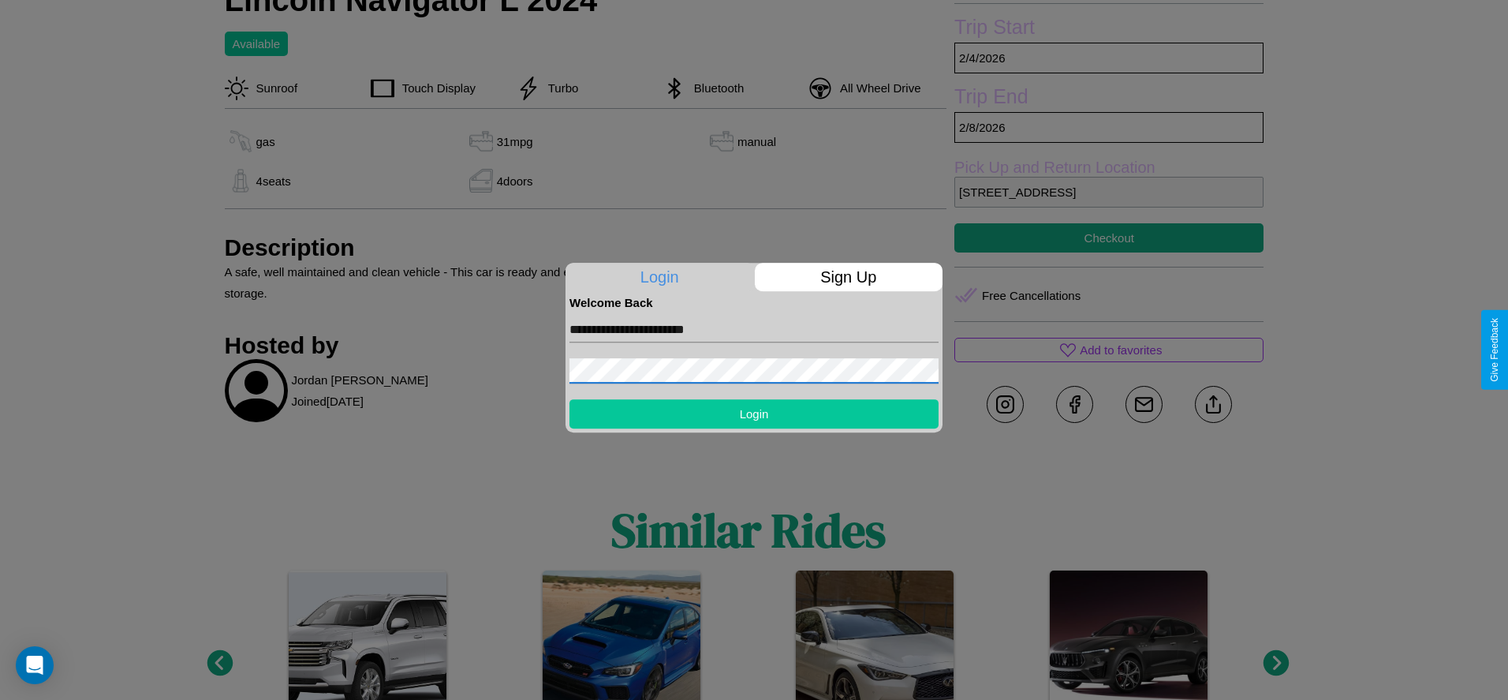
click at [754, 413] on button "Login" at bounding box center [753, 413] width 369 height 29
